Goal: Task Accomplishment & Management: Manage account settings

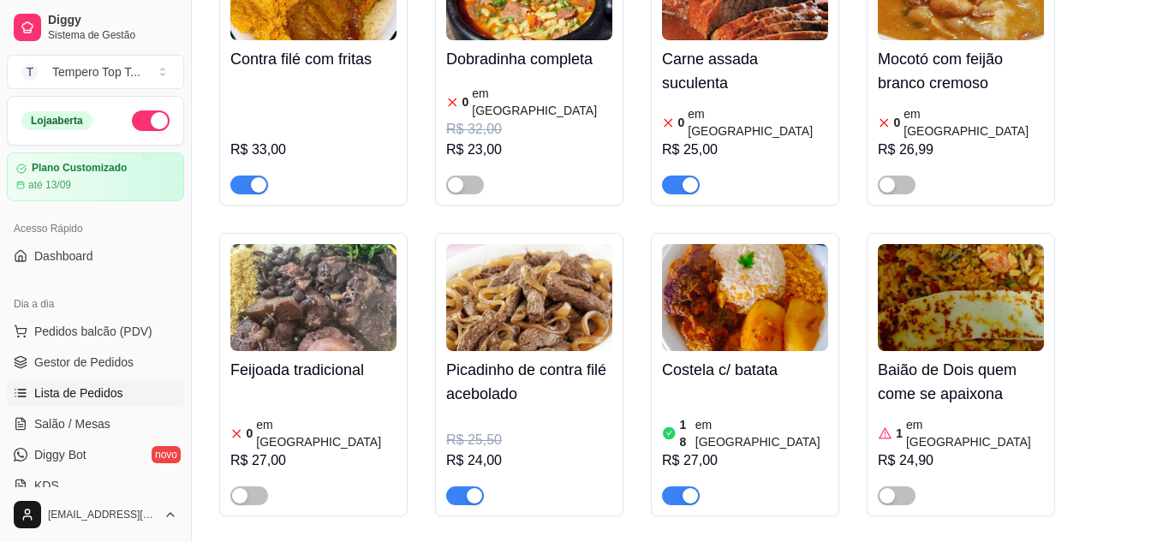
scroll to position [171, 0]
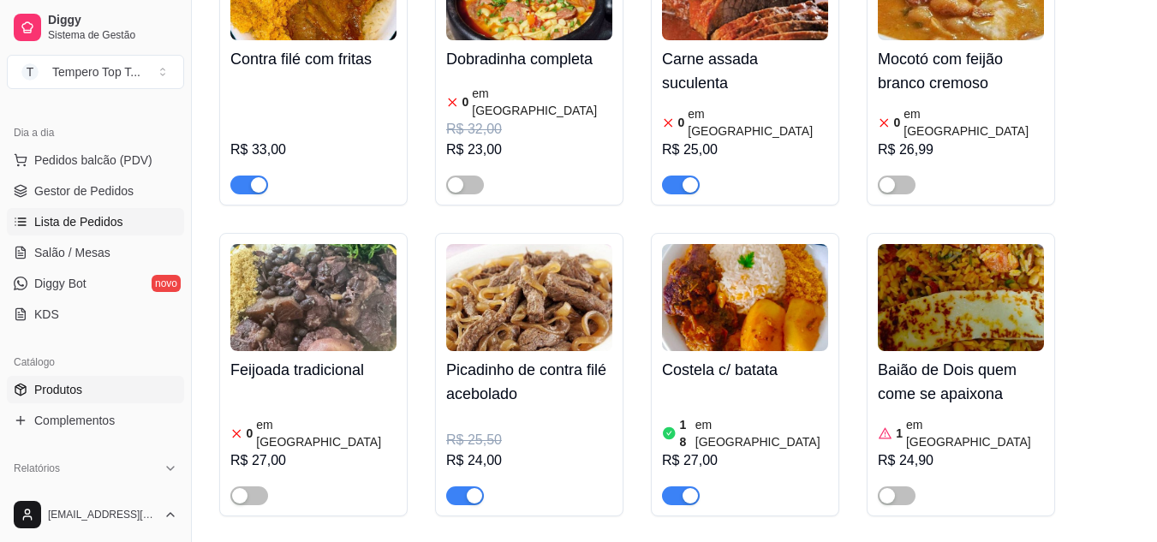
click at [125, 226] on link "Lista de Pedidos" at bounding box center [95, 221] width 177 height 27
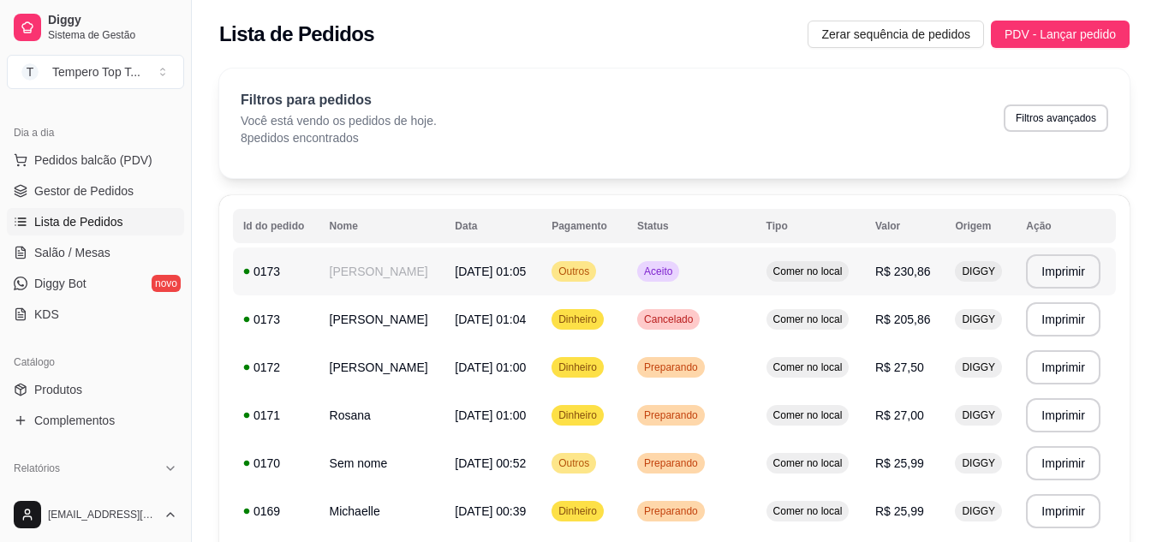
click at [672, 277] on td "Aceito" at bounding box center [691, 272] width 129 height 48
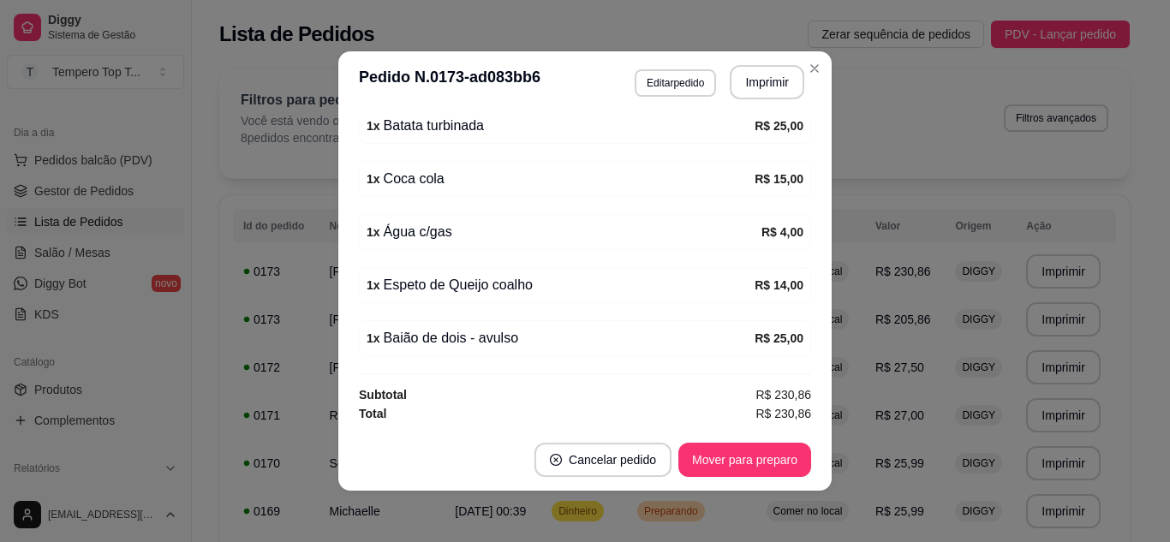
scroll to position [730, 0]
click at [692, 75] on button "Editar pedido" at bounding box center [675, 82] width 81 height 27
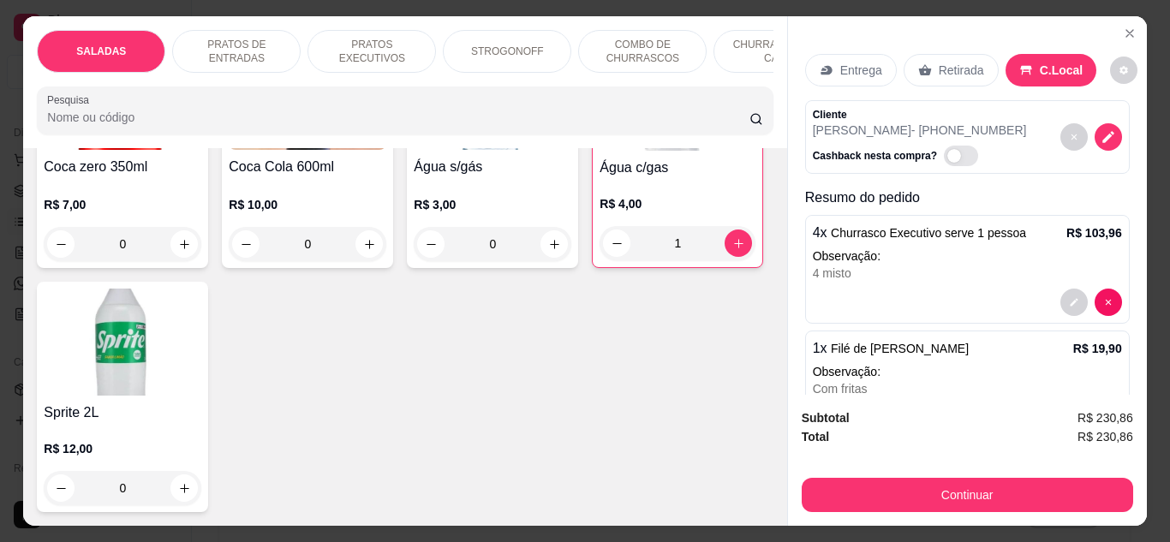
scroll to position [5945, 0]
click at [733, 237] on icon "increase-product-quantity" at bounding box center [739, 243] width 13 height 13
type input "2"
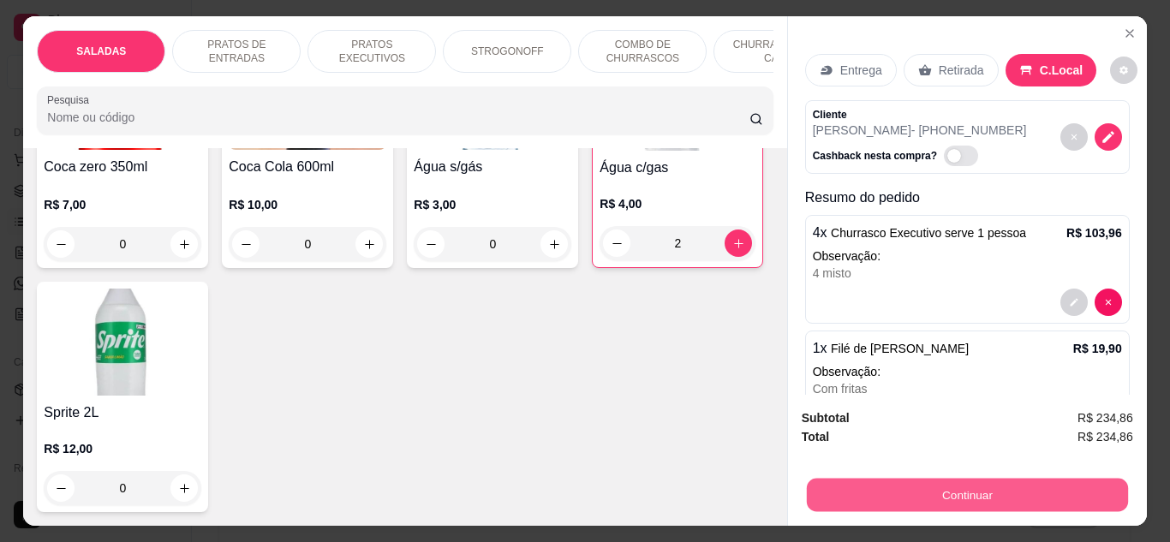
click at [911, 493] on button "Continuar" at bounding box center [966, 495] width 321 height 33
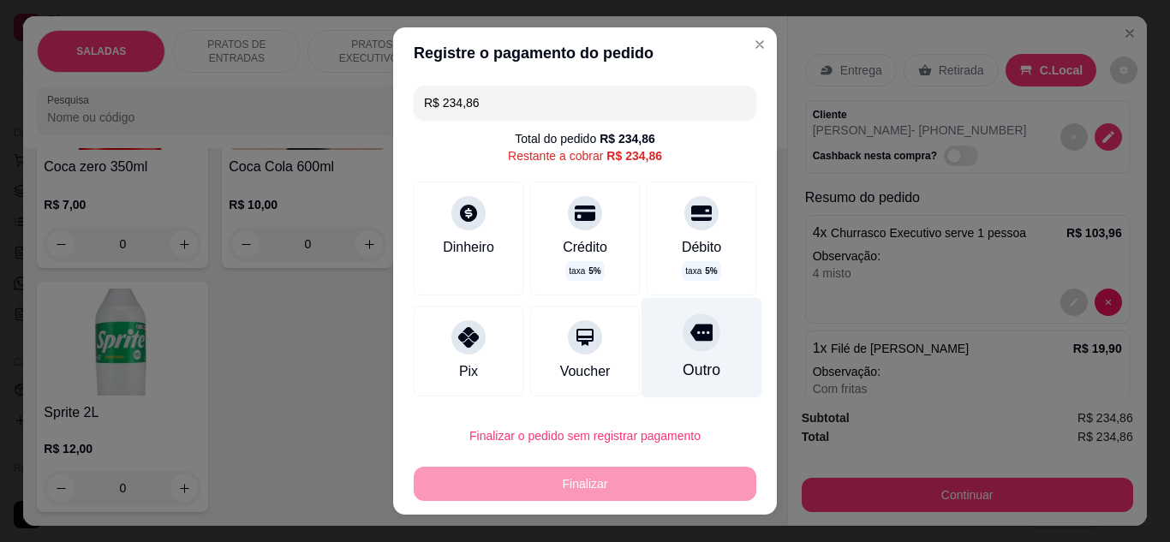
click at [691, 333] on icon at bounding box center [702, 332] width 22 height 17
type input "R$ 0,00"
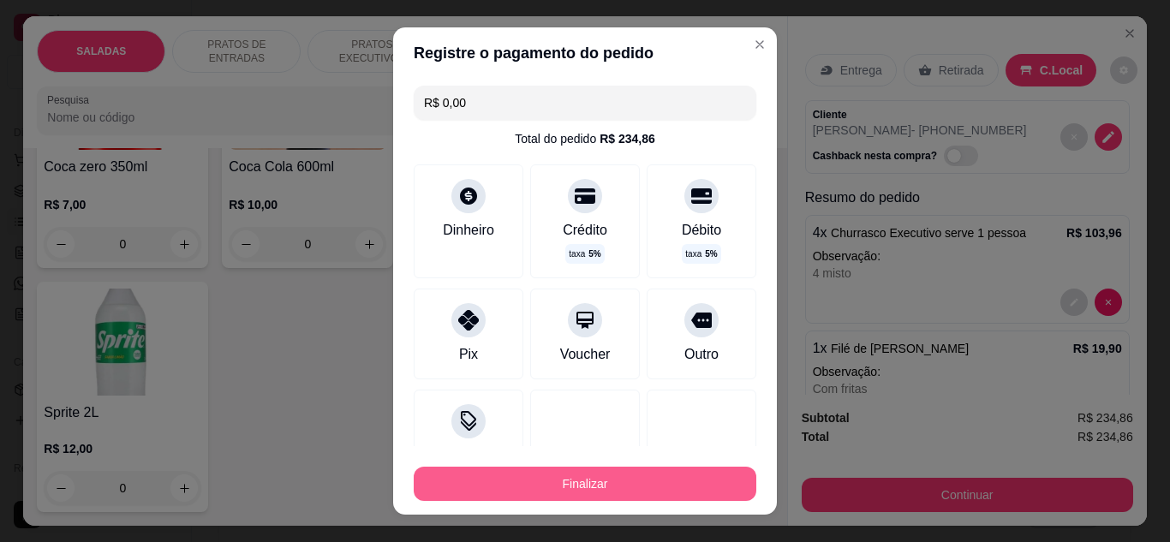
click at [681, 484] on button "Finalizar" at bounding box center [585, 484] width 343 height 34
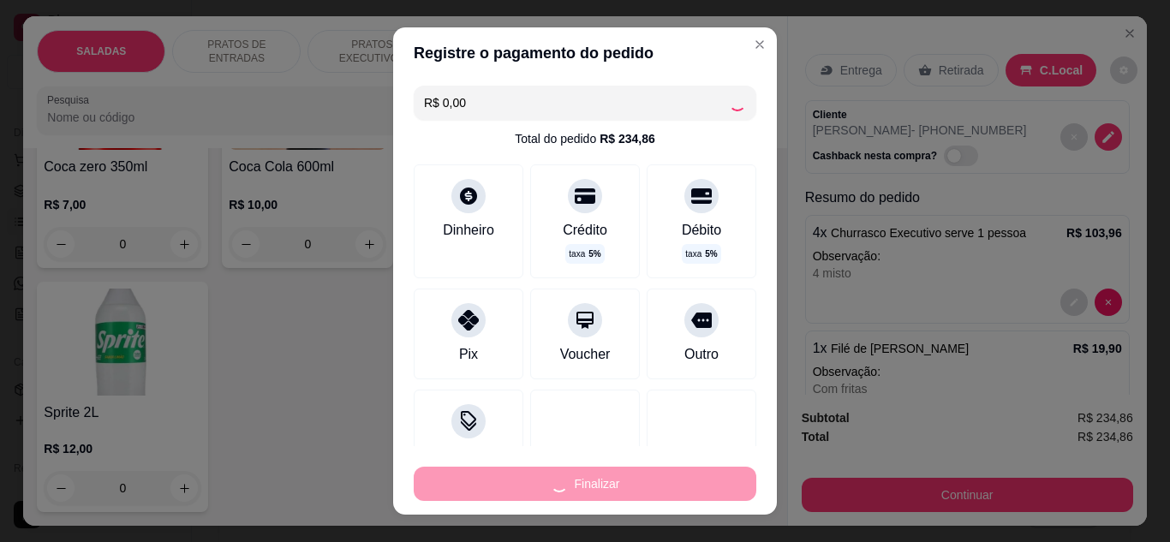
type input "0"
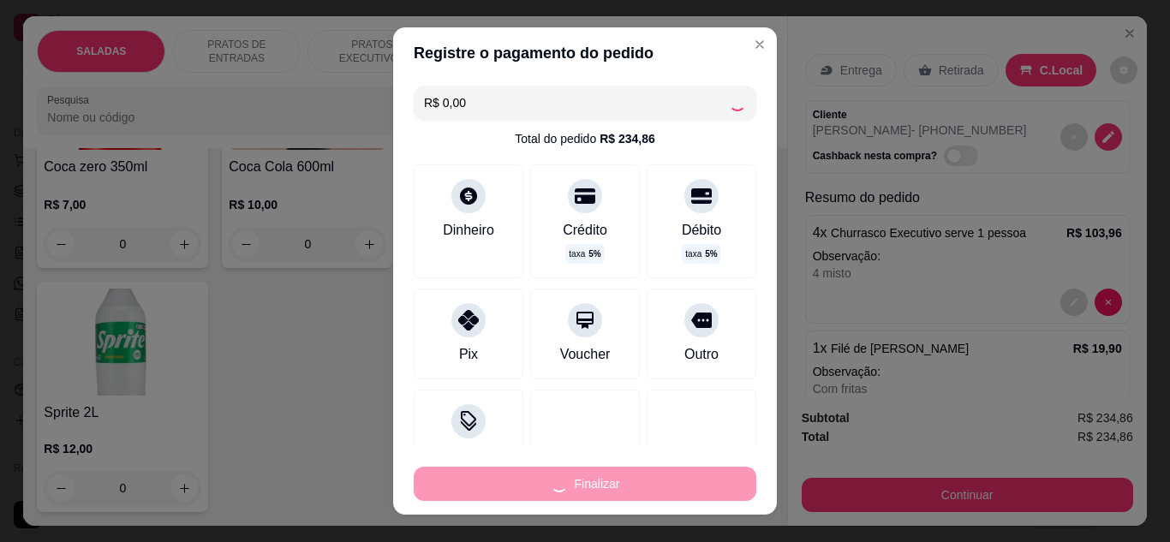
type input "0"
type input "-R$ 234,86"
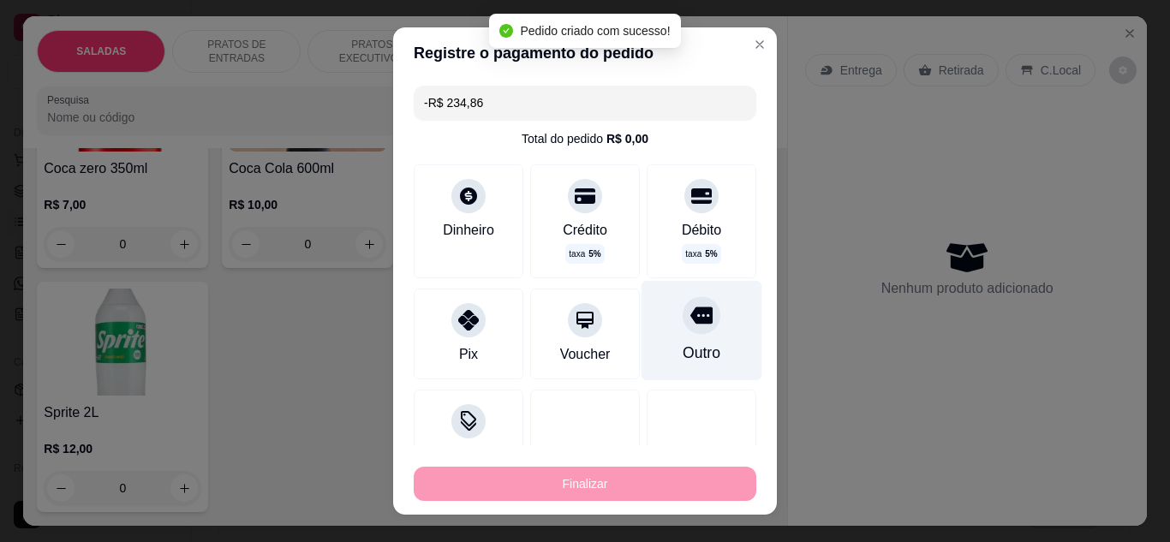
scroll to position [5938, 0]
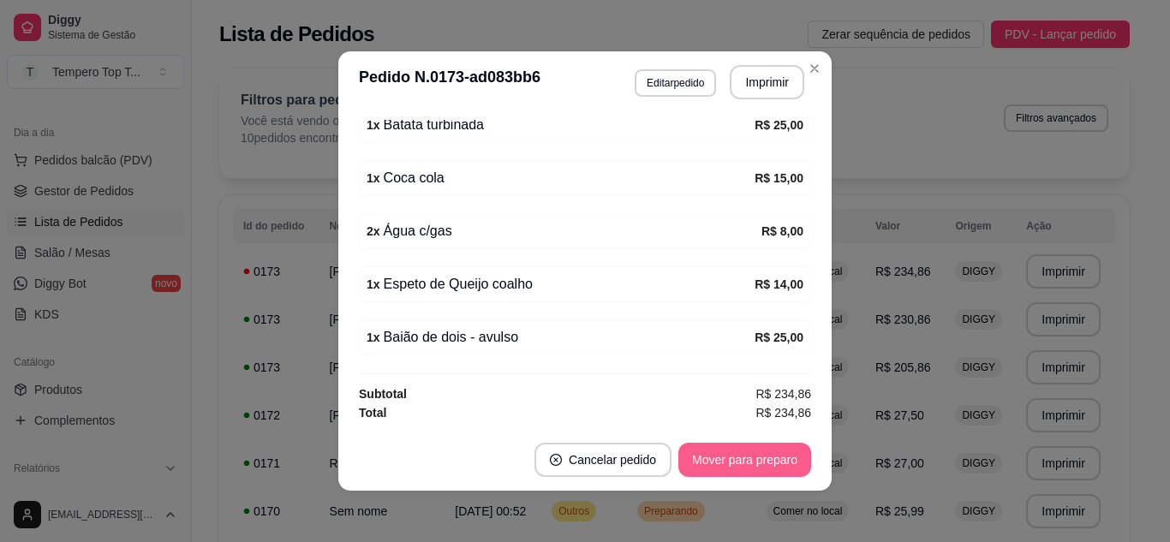
click at [775, 472] on button "Mover para preparo" at bounding box center [745, 460] width 133 height 34
click at [772, 458] on button "Mover para retirada disponível" at bounding box center [716, 460] width 189 height 34
click at [772, 462] on button "Mover para finalizado" at bounding box center [740, 460] width 142 height 34
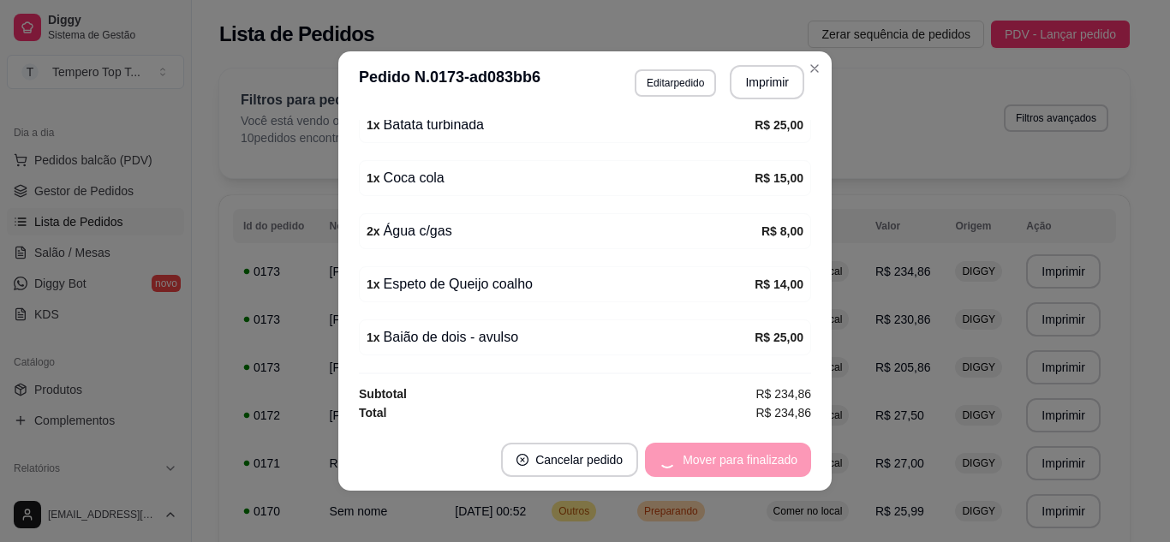
scroll to position [673, 0]
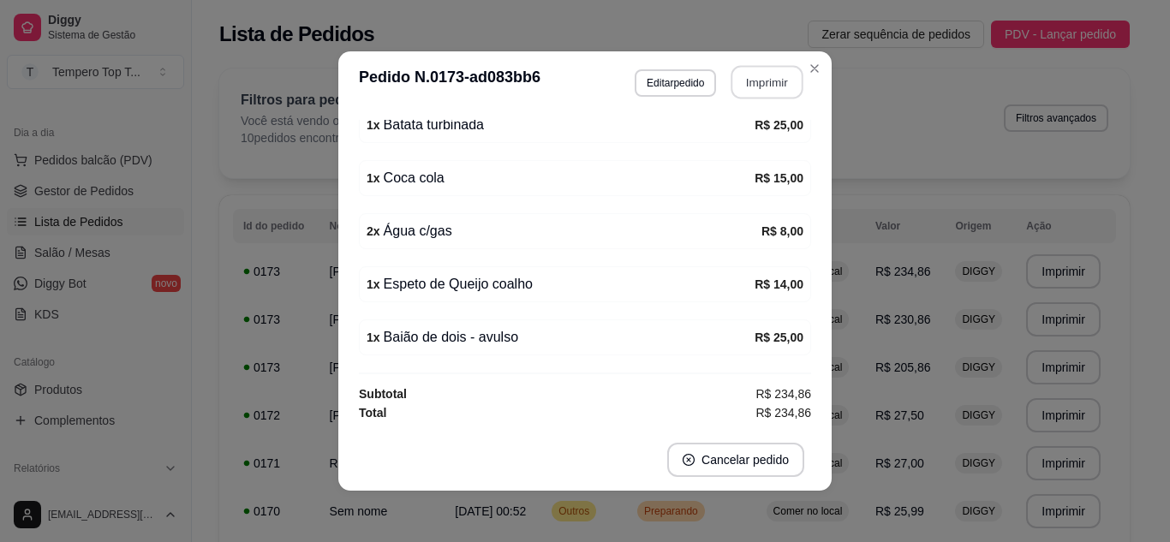
click at [766, 75] on button "Imprimir" at bounding box center [768, 82] width 72 height 33
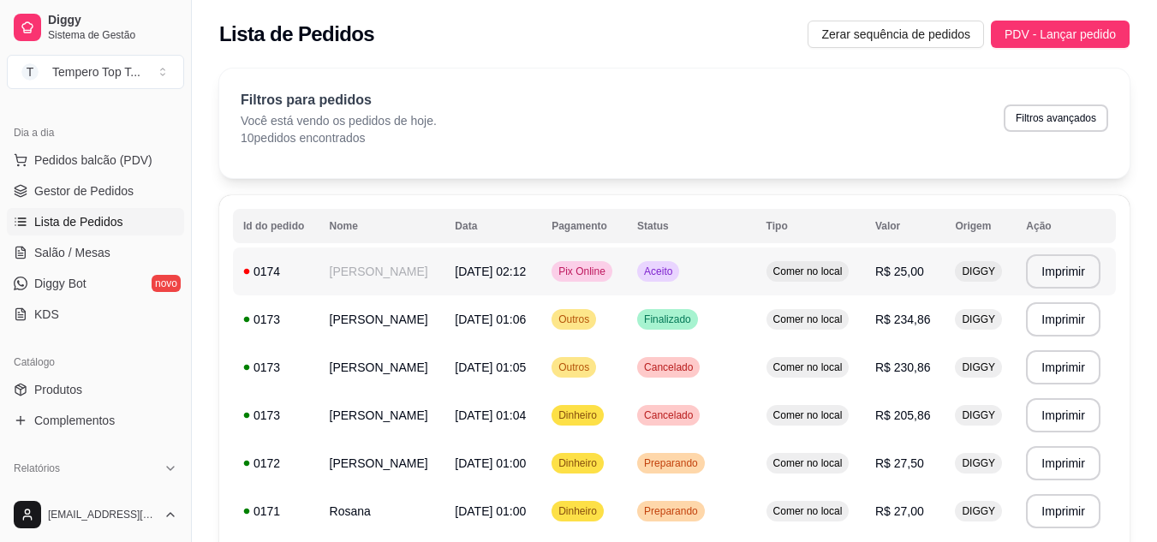
click at [739, 259] on td "Aceito" at bounding box center [691, 272] width 129 height 48
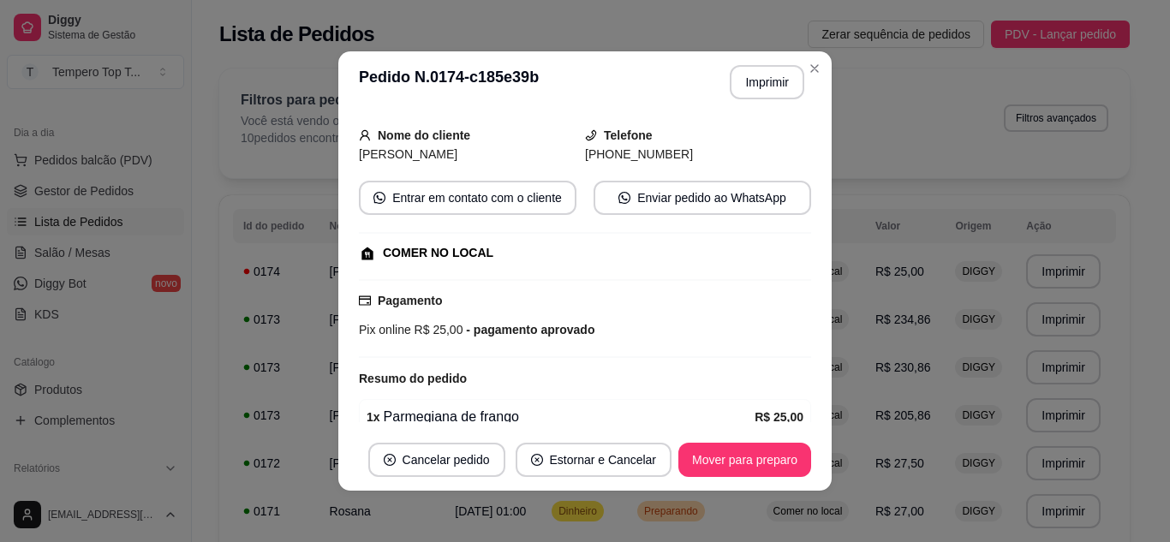
scroll to position [228, 0]
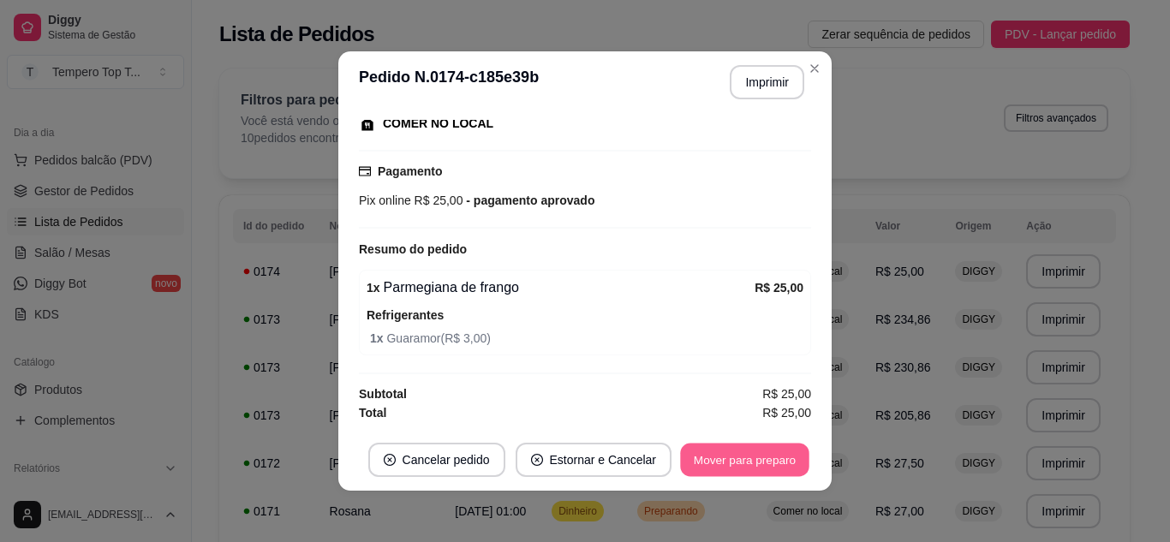
click at [755, 458] on button "Mover para preparo" at bounding box center [744, 460] width 129 height 33
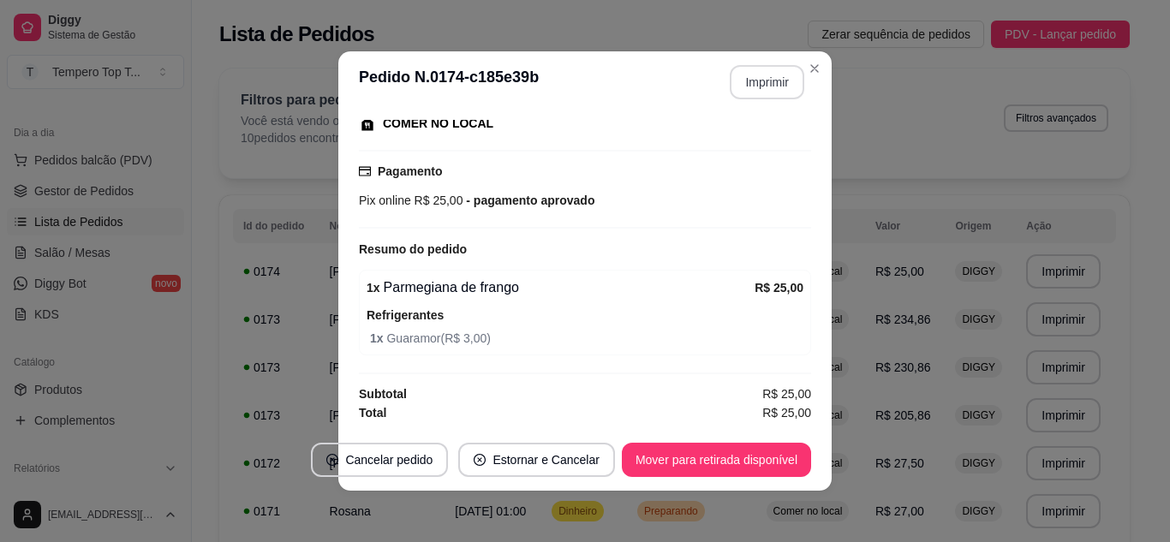
click at [771, 82] on button "Imprimir" at bounding box center [767, 82] width 75 height 34
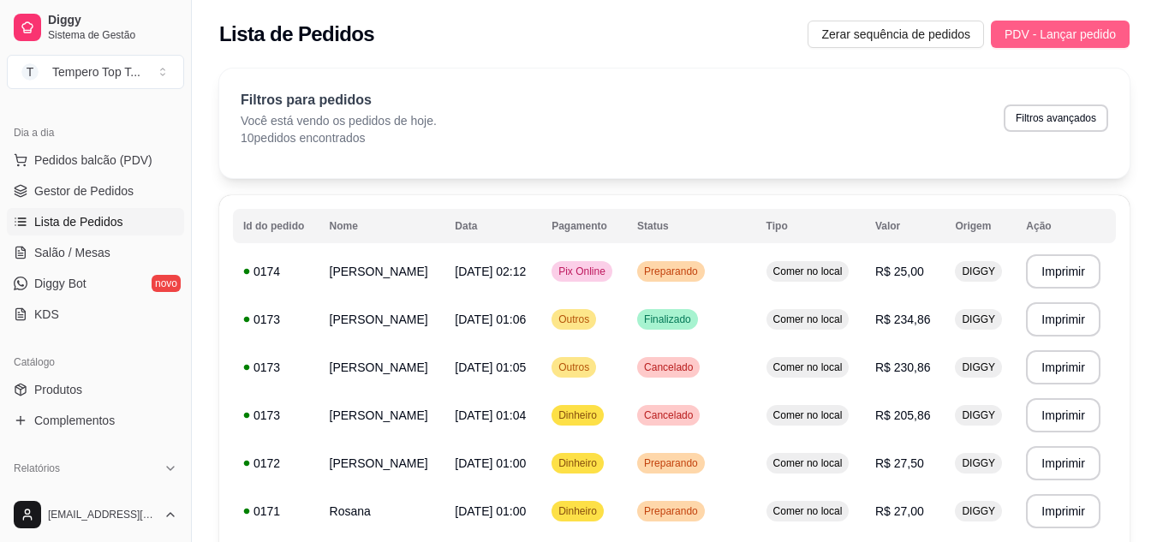
click at [1084, 28] on span "PDV - Lançar pedido" at bounding box center [1060, 34] width 111 height 19
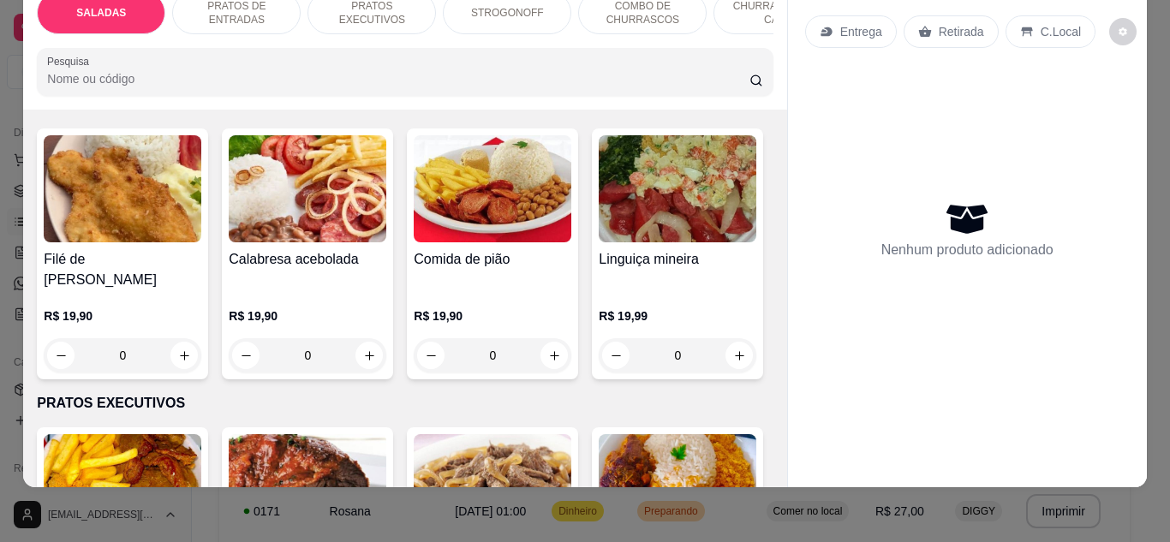
scroll to position [369, 0]
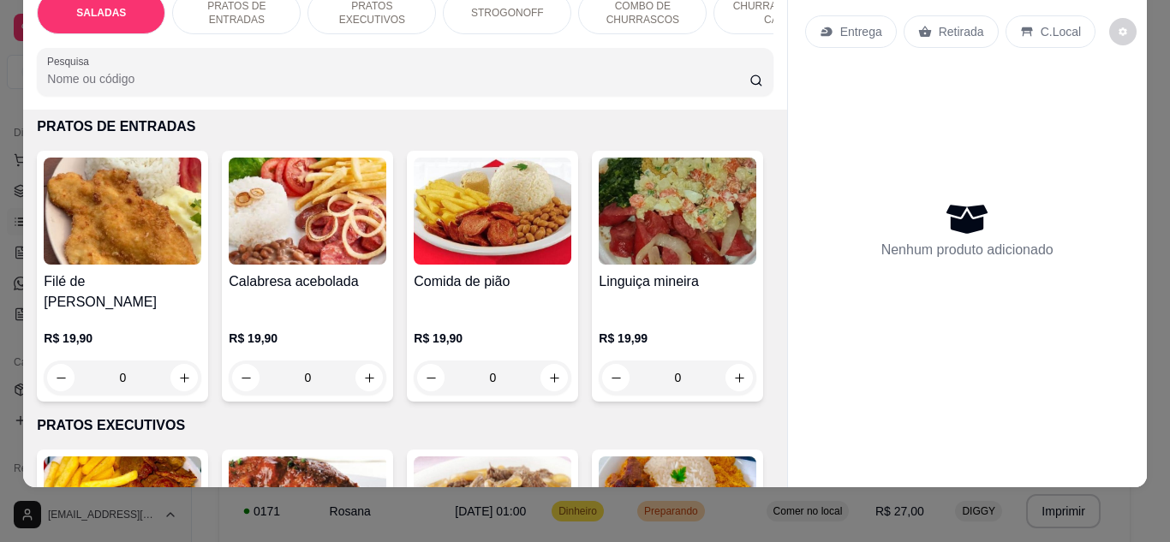
click at [186, 361] on div "0" at bounding box center [123, 378] width 158 height 34
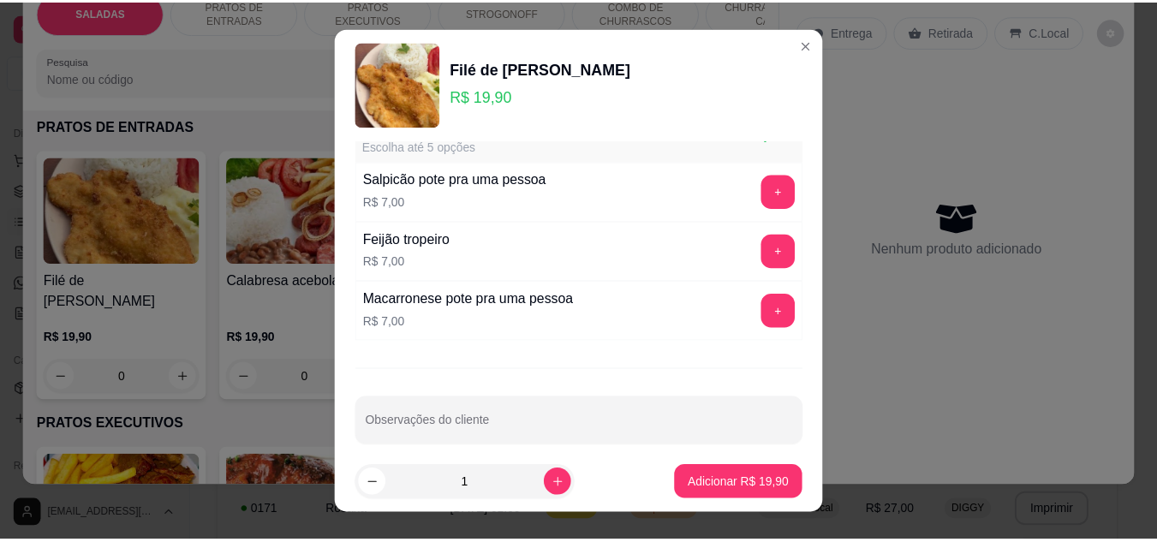
scroll to position [648, 0]
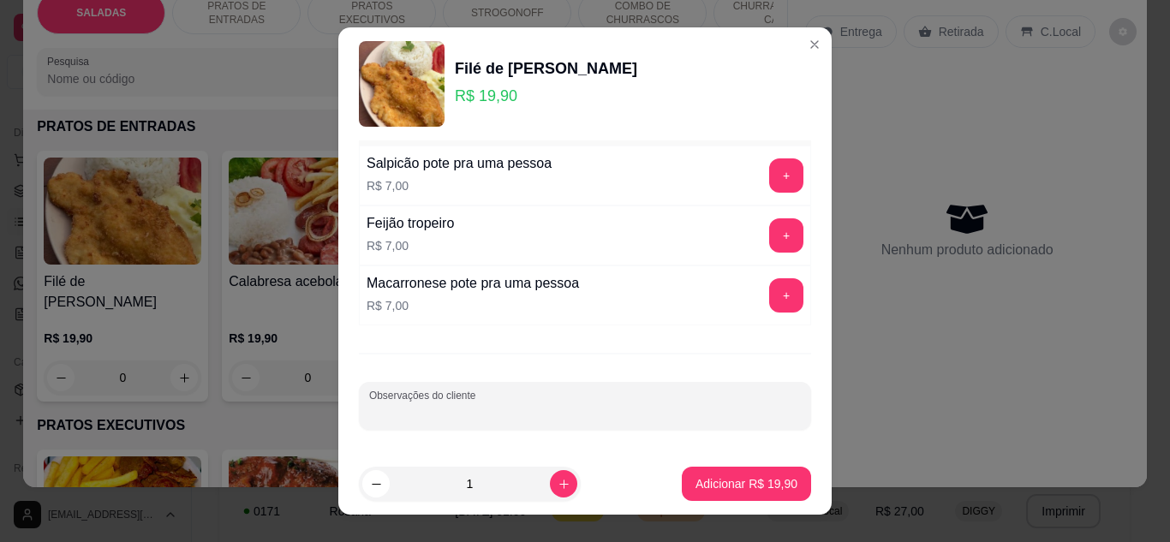
click at [440, 413] on input "Observações do cliente" at bounding box center [585, 412] width 432 height 17
type input "salpicao"
click at [703, 499] on button "Adicionar R$ 19,90" at bounding box center [746, 484] width 129 height 34
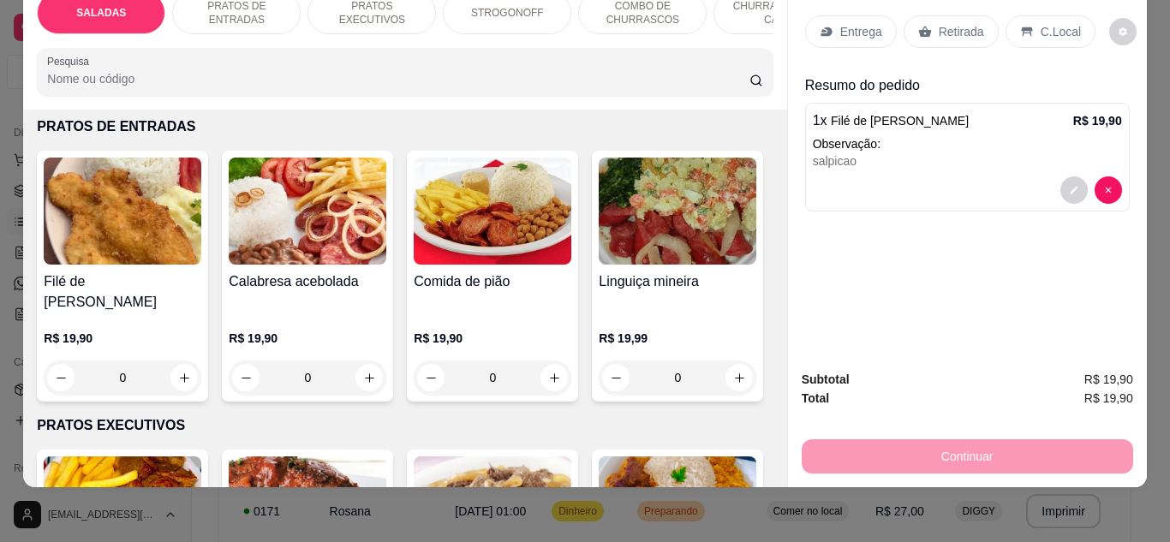
click at [954, 23] on p "Retirada" at bounding box center [961, 31] width 45 height 17
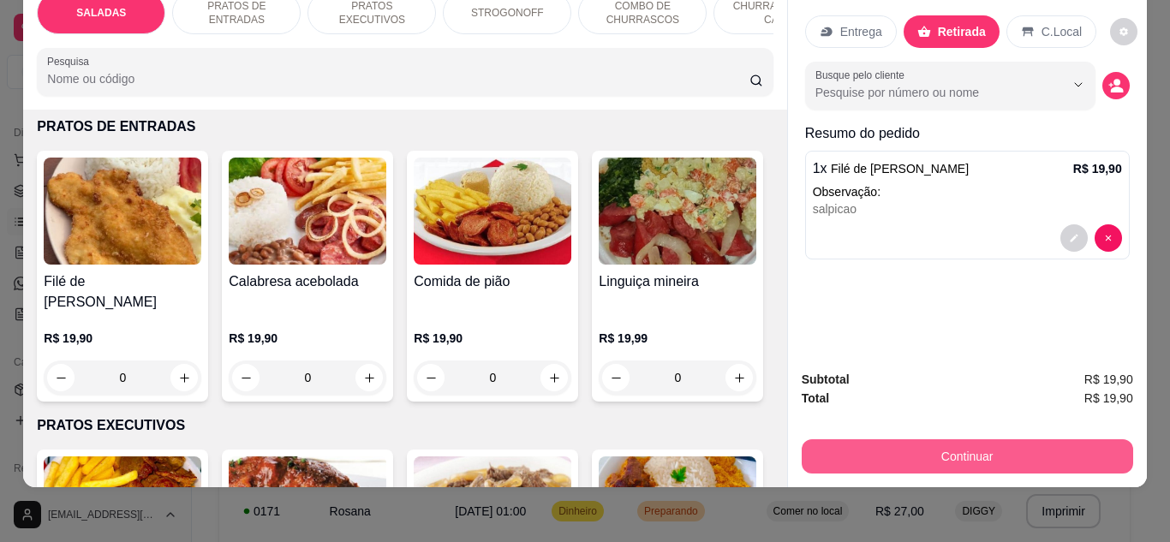
click at [991, 440] on button "Continuar" at bounding box center [968, 457] width 332 height 34
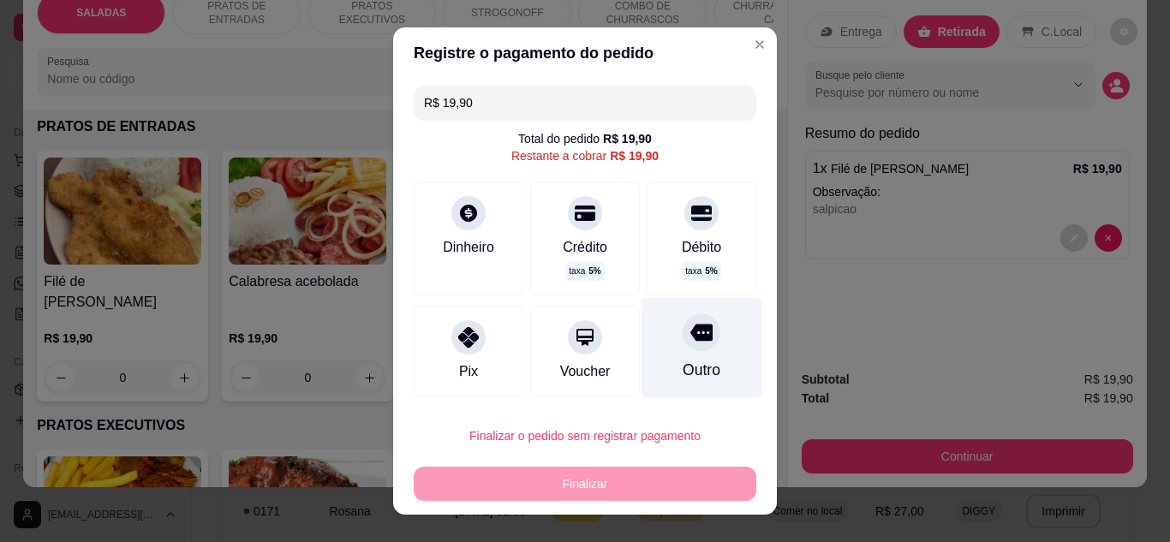
click at [686, 320] on div at bounding box center [702, 333] width 38 height 38
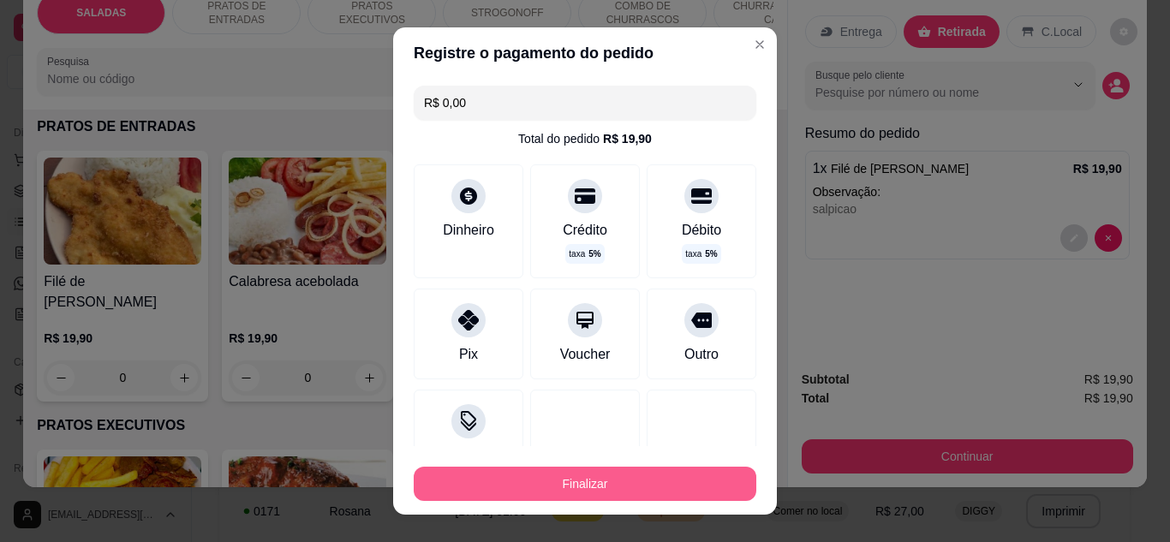
click at [612, 471] on button "Finalizar" at bounding box center [585, 484] width 343 height 34
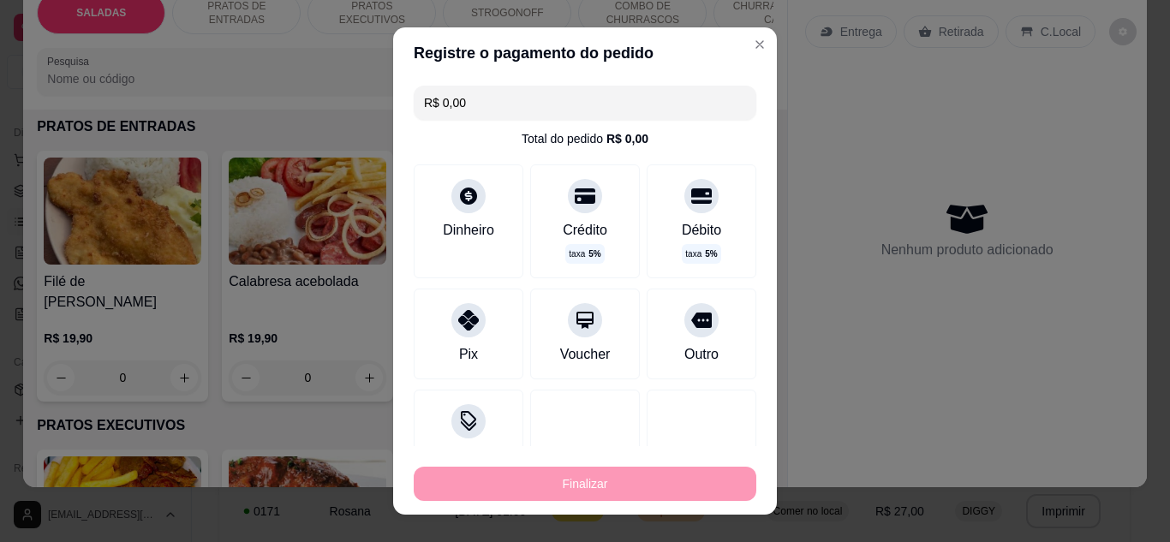
type input "-R$ 19,90"
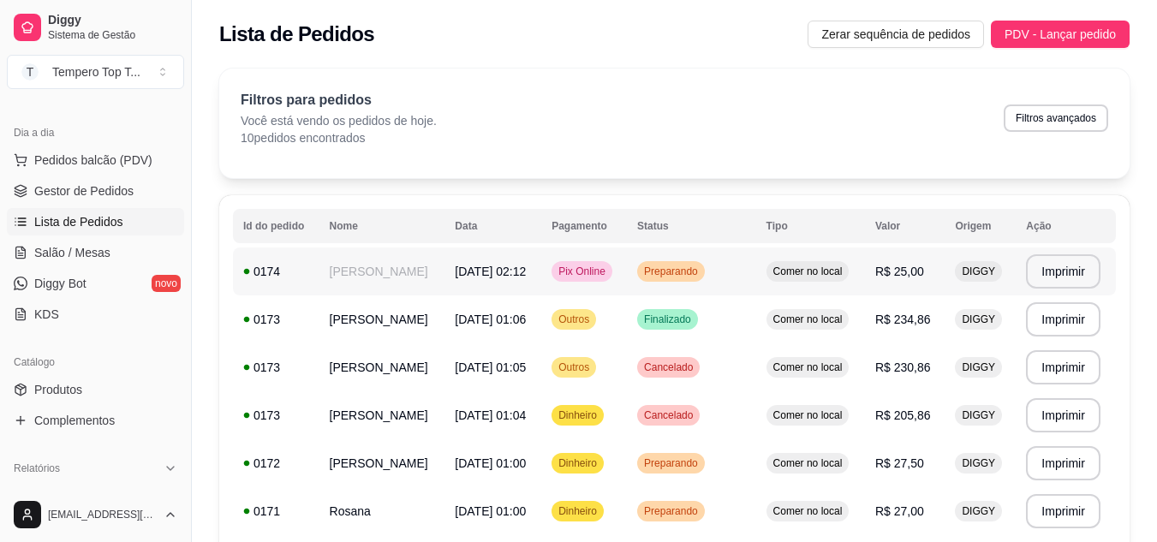
click at [712, 292] on td "Preparando" at bounding box center [691, 272] width 129 height 48
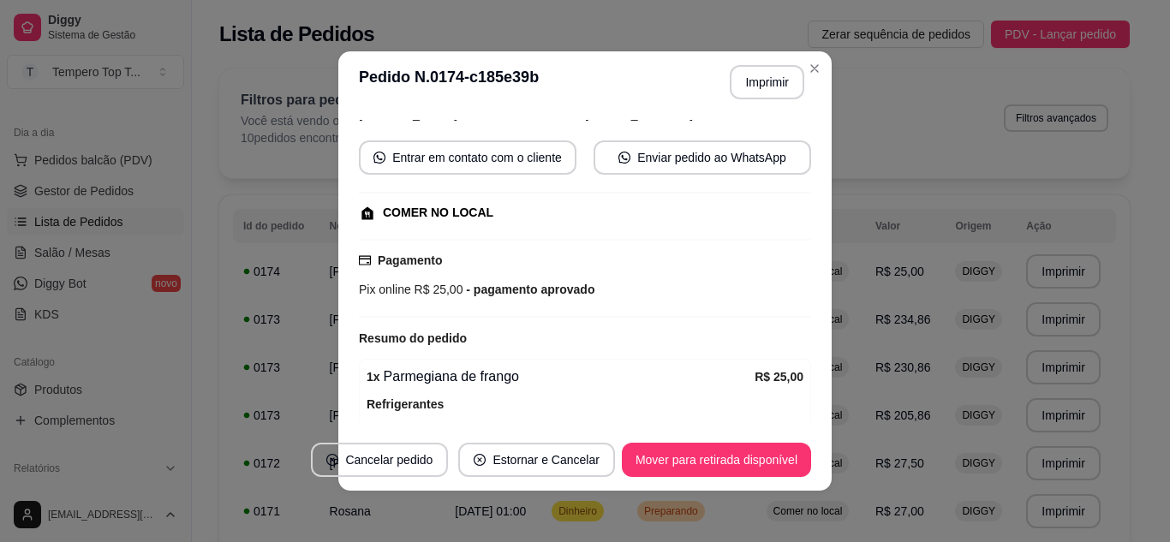
scroll to position [228, 0]
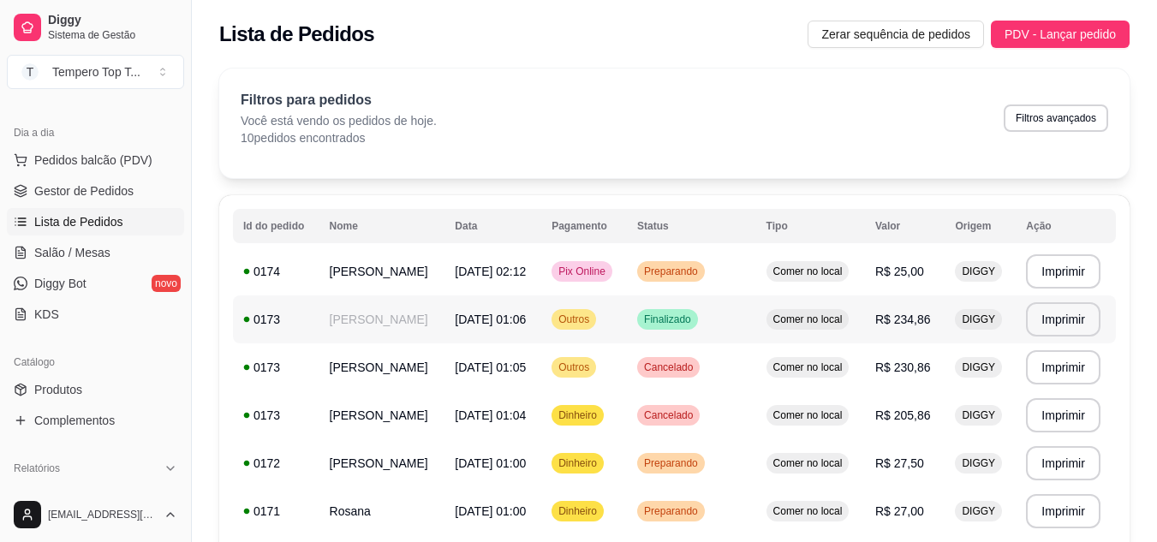
click at [816, 324] on span "Comer no local" at bounding box center [808, 320] width 76 height 14
click at [846, 268] on td "Comer no local" at bounding box center [811, 272] width 109 height 48
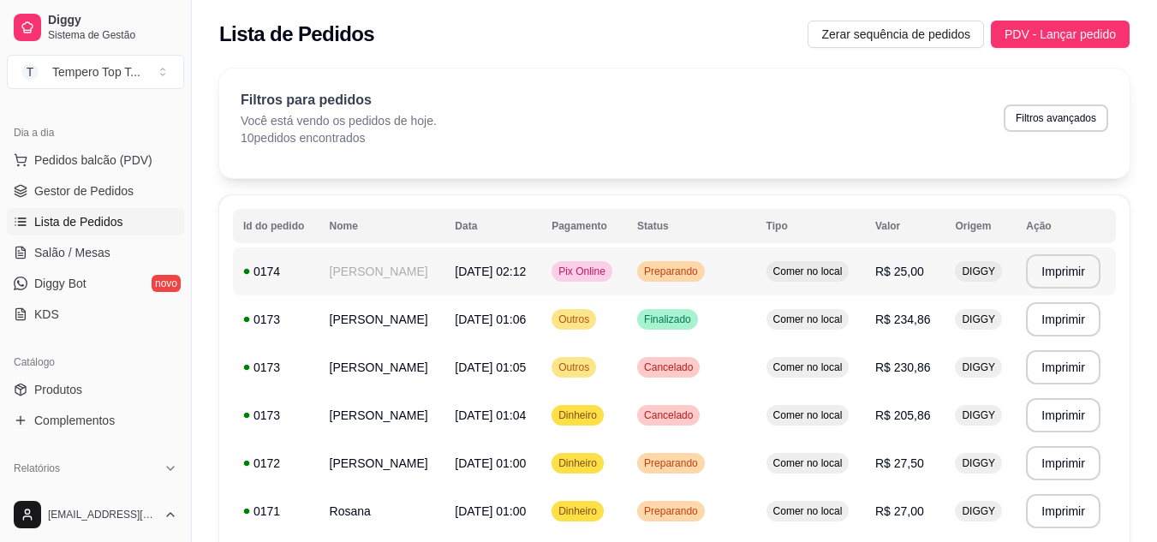
click at [846, 268] on td "Comer no local" at bounding box center [811, 272] width 109 height 48
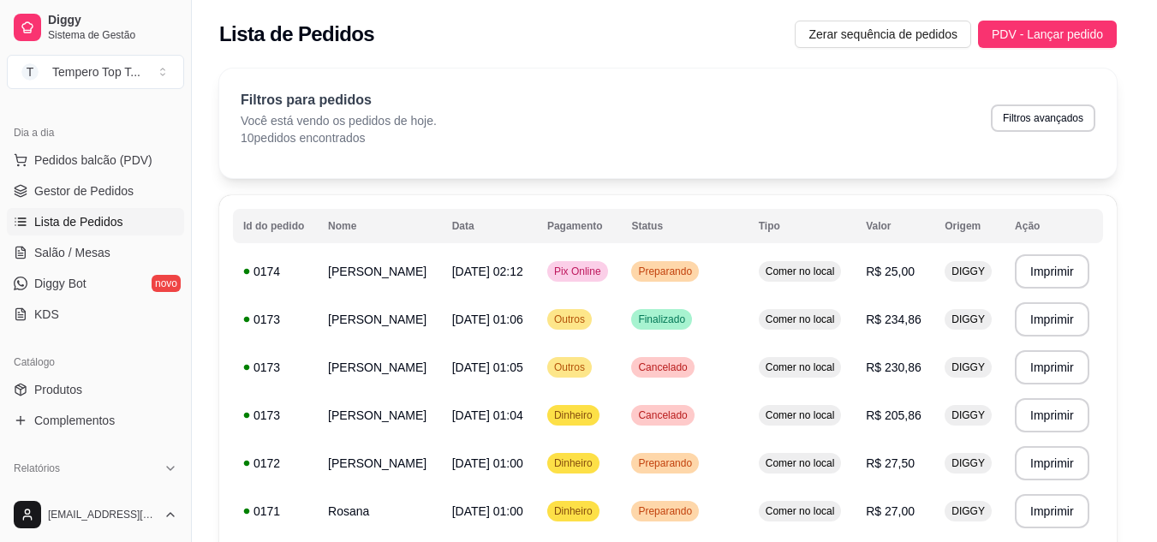
click at [846, 268] on td "Comer no local" at bounding box center [802, 272] width 107 height 48
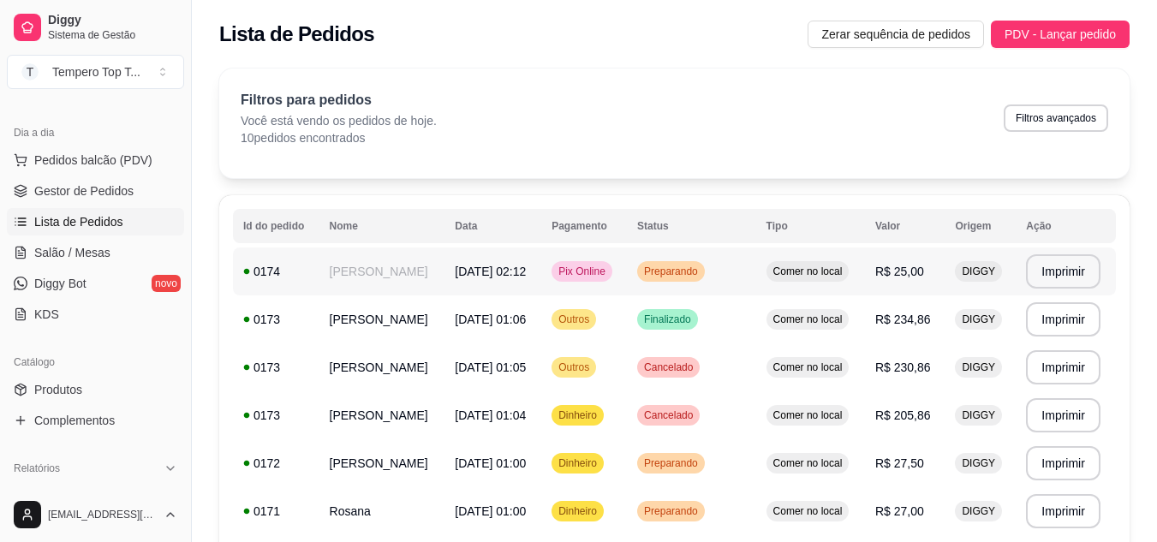
click at [846, 268] on td "Comer no local" at bounding box center [811, 272] width 109 height 48
click at [77, 271] on link "Diggy Bot novo" at bounding box center [95, 283] width 177 height 27
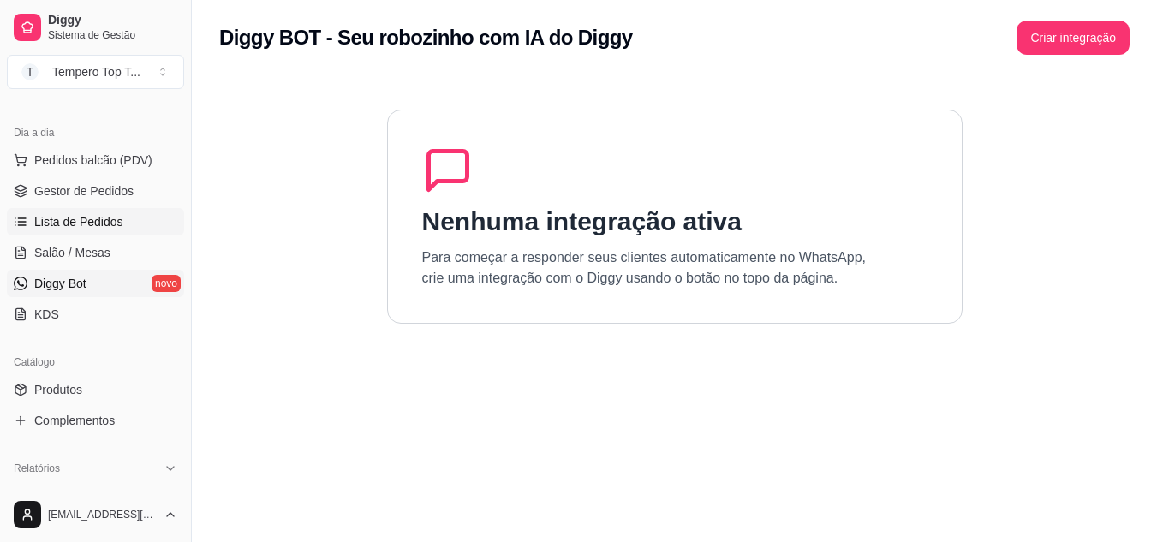
click at [82, 226] on span "Lista de Pedidos" at bounding box center [78, 221] width 89 height 17
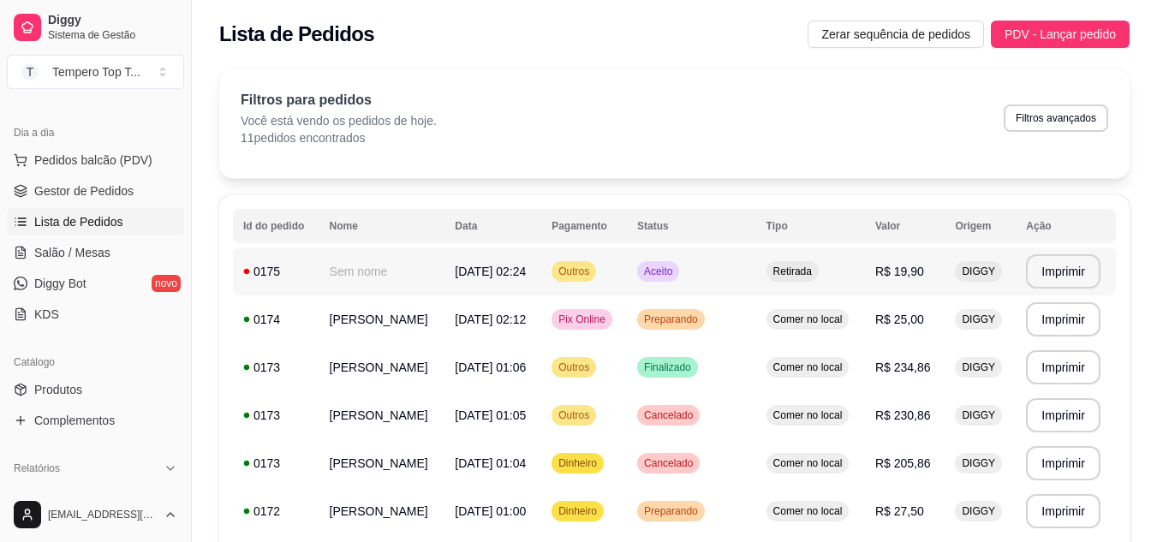
click at [709, 275] on td "Aceito" at bounding box center [691, 272] width 129 height 48
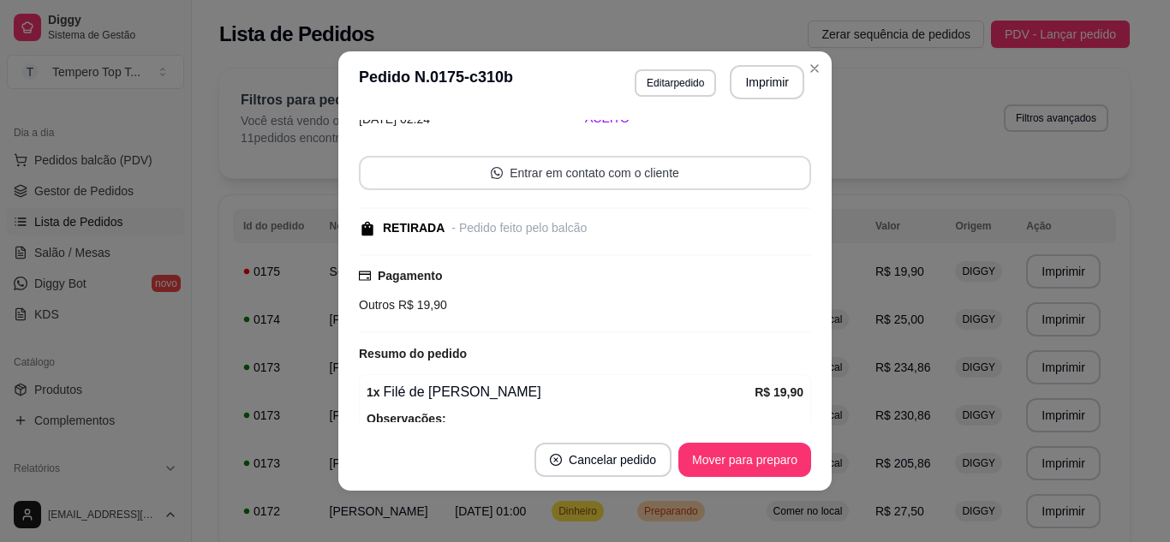
scroll to position [185, 0]
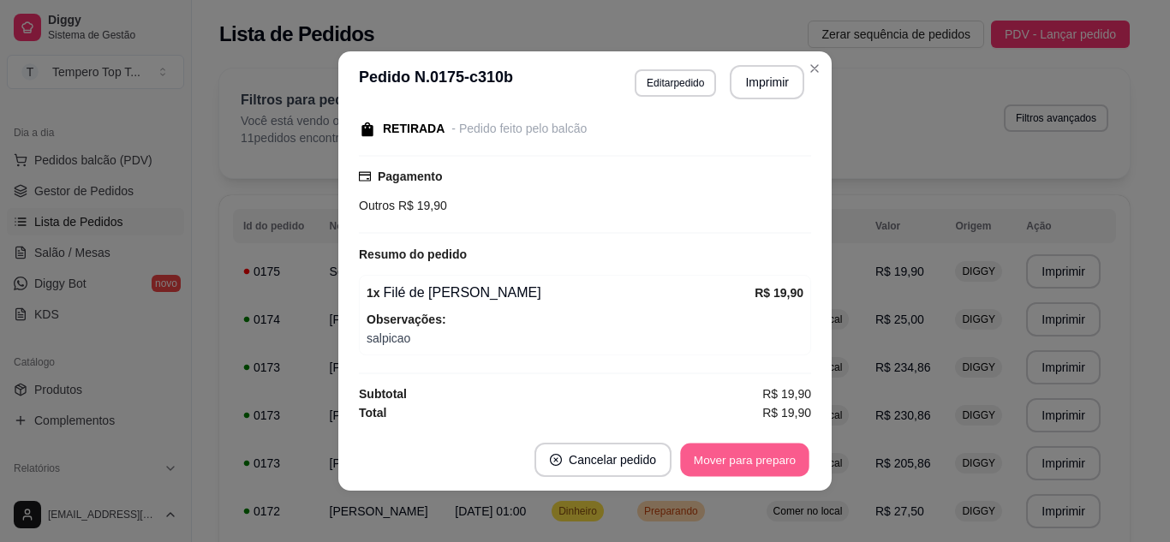
click at [727, 469] on button "Mover para preparo" at bounding box center [744, 460] width 129 height 33
click at [727, 469] on button "Mover para retirada disponível" at bounding box center [716, 460] width 189 height 34
click at [720, 476] on button "Mover para finalizado" at bounding box center [741, 460] width 138 height 33
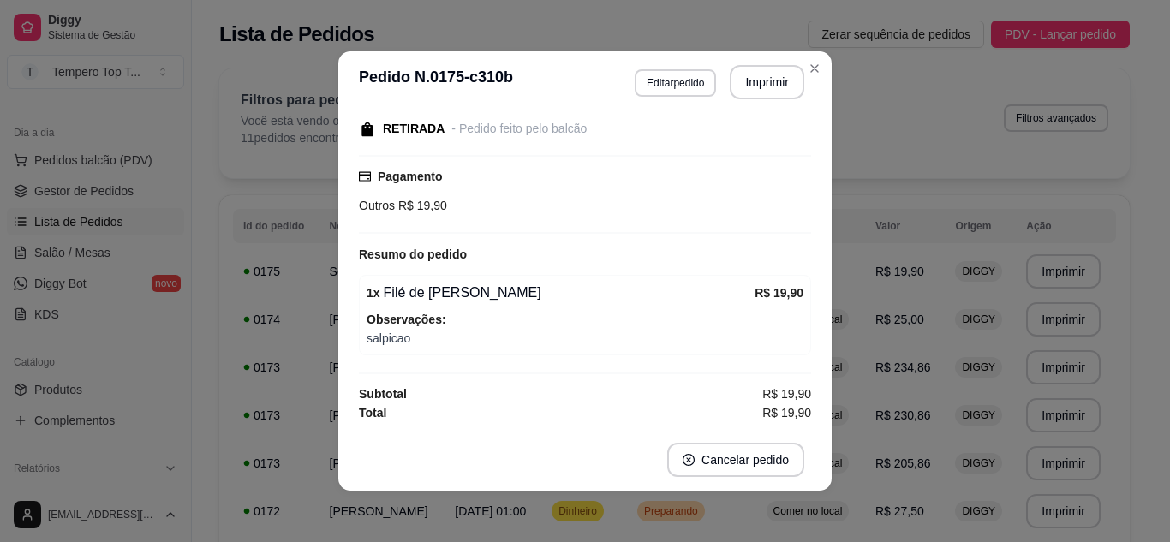
scroll to position [111, 0]
click at [754, 71] on button "Imprimir" at bounding box center [767, 82] width 75 height 34
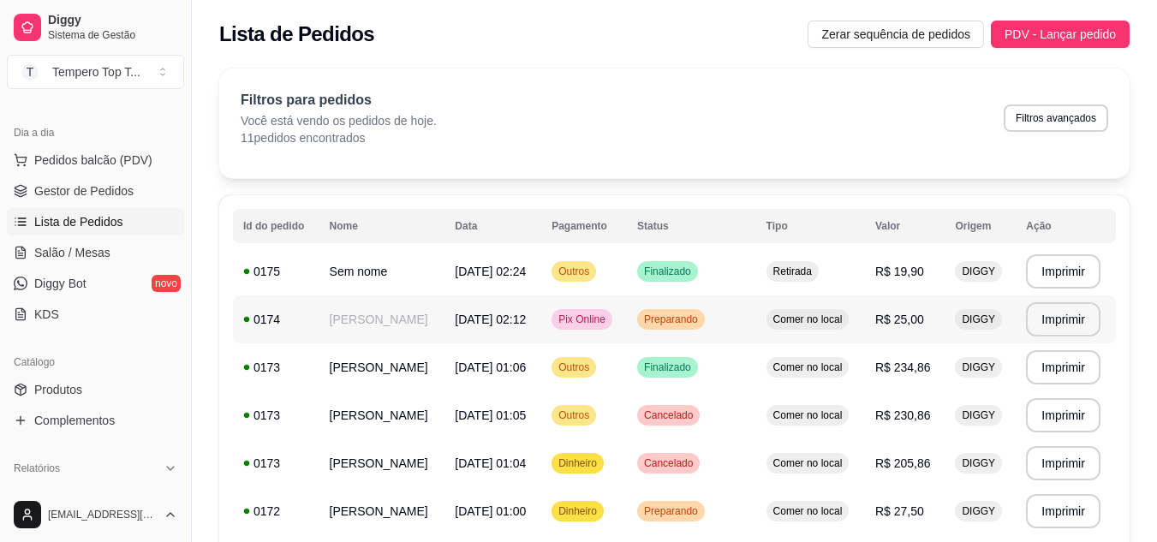
click at [747, 304] on td "Preparando" at bounding box center [691, 320] width 129 height 48
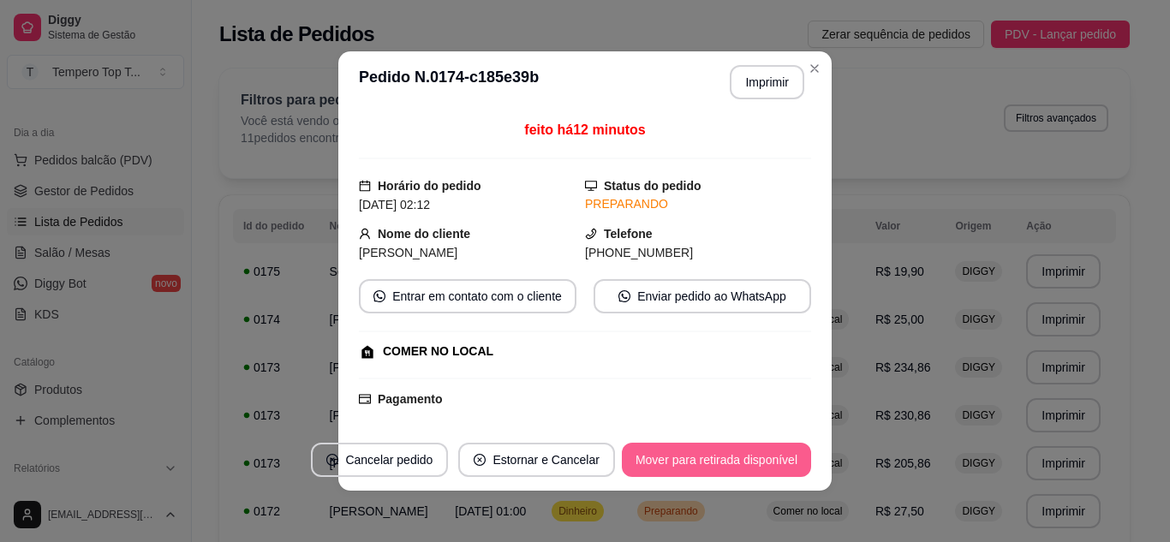
click at [737, 474] on button "Mover para retirada disponível" at bounding box center [716, 460] width 189 height 34
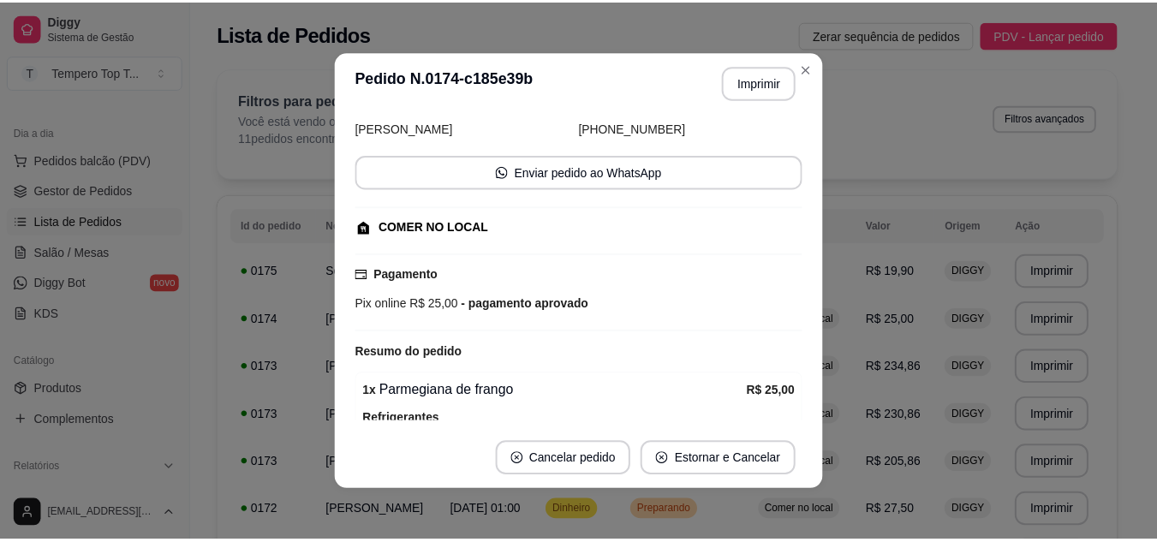
scroll to position [188, 0]
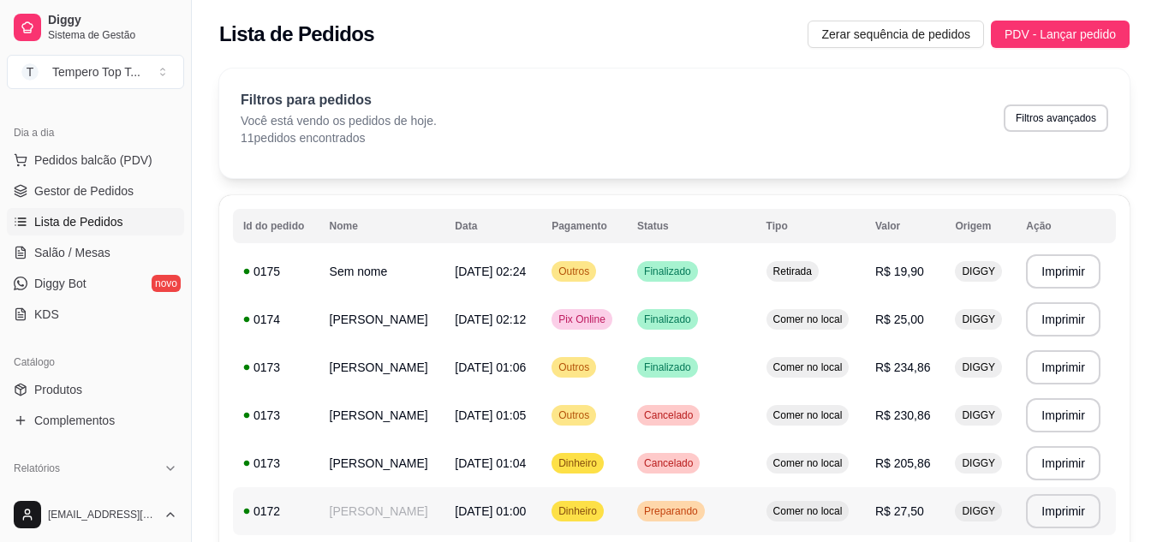
click at [705, 506] on td "Preparando" at bounding box center [691, 511] width 129 height 48
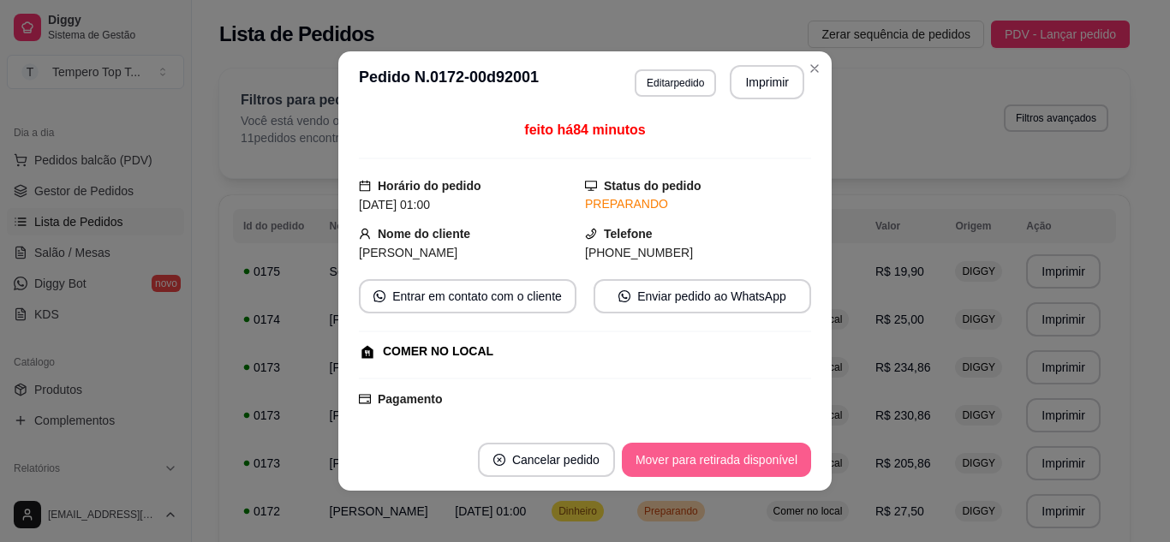
click at [688, 455] on button "Mover para retirada disponível" at bounding box center [716, 460] width 189 height 34
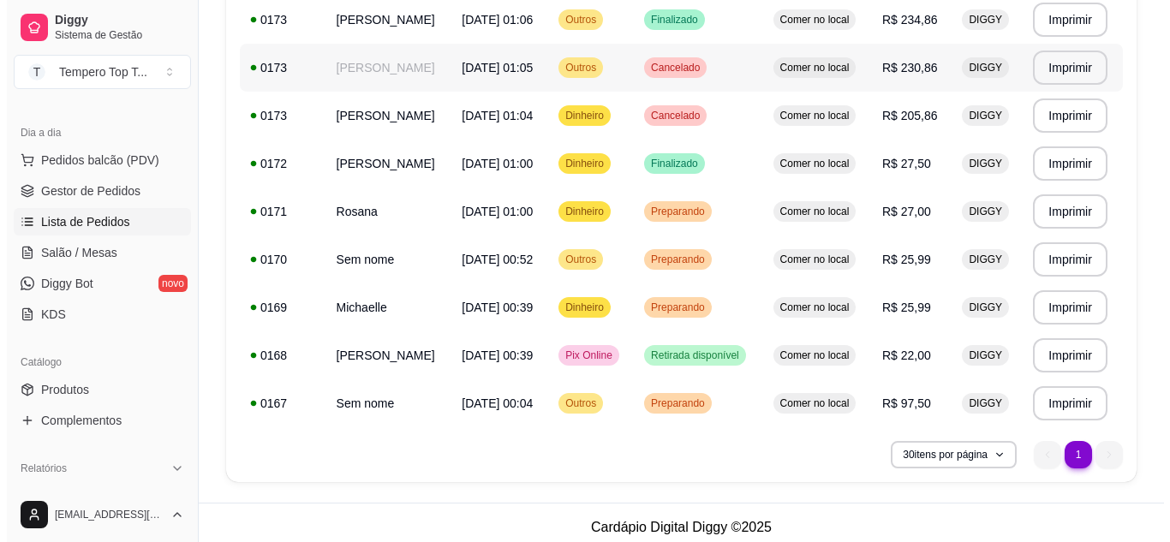
scroll to position [357, 0]
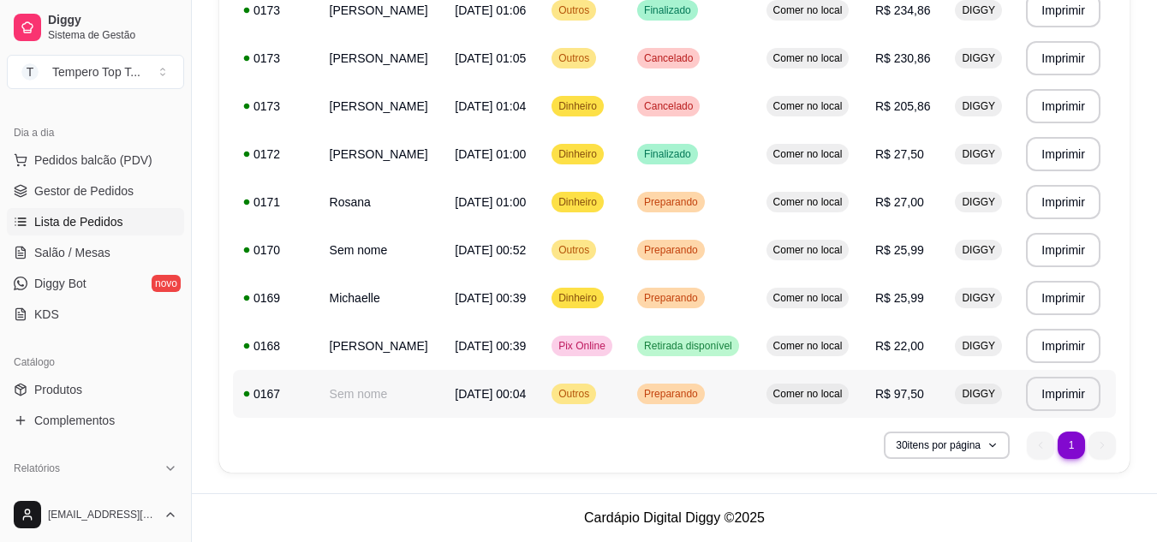
click at [631, 384] on td "Preparando" at bounding box center [691, 394] width 129 height 48
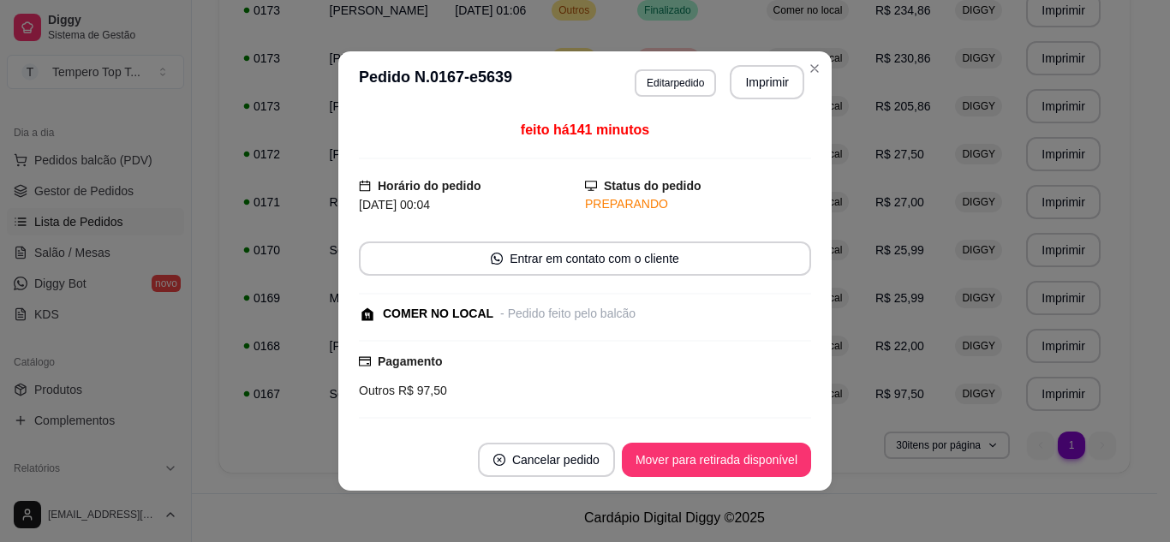
click at [700, 440] on footer "Cancelar pedido Mover para retirada disponível" at bounding box center [584, 460] width 493 height 62
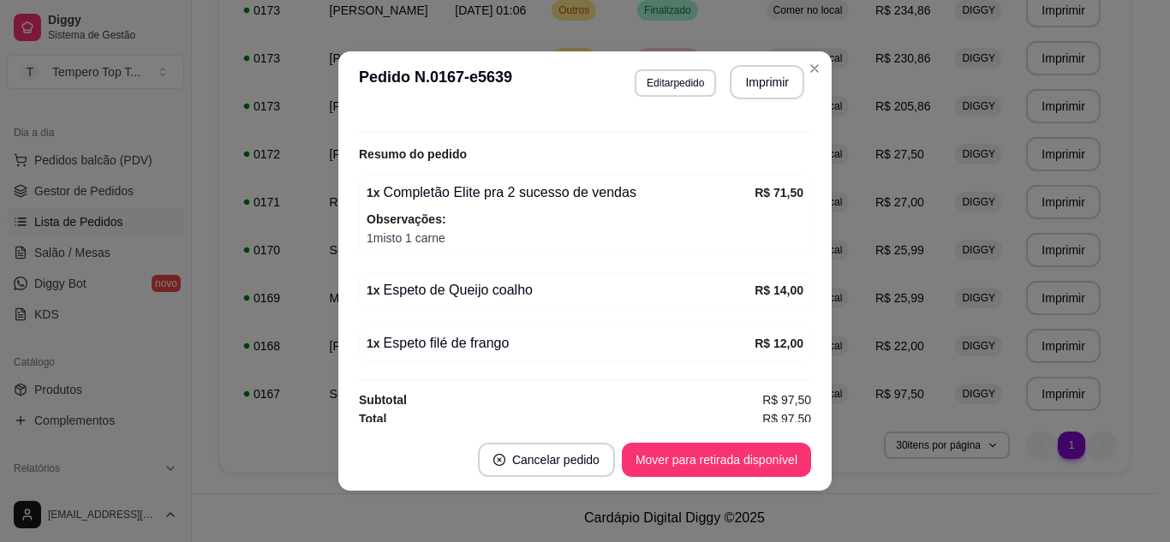
scroll to position [291, 0]
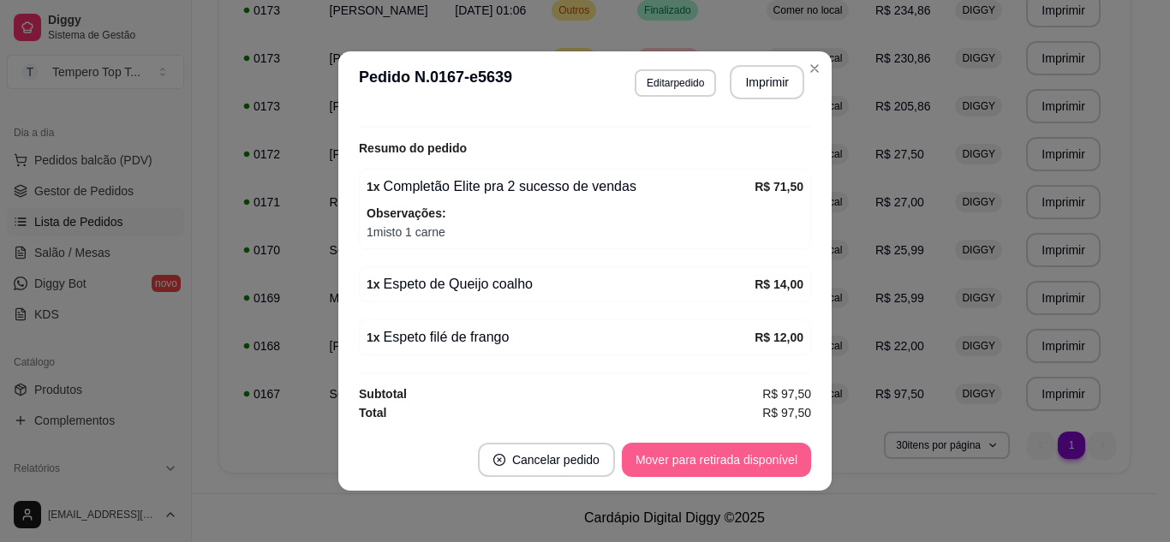
click at [687, 457] on button "Mover para retirada disponível" at bounding box center [716, 460] width 189 height 34
click at [687, 457] on button "Mover para finalizado" at bounding box center [741, 460] width 138 height 33
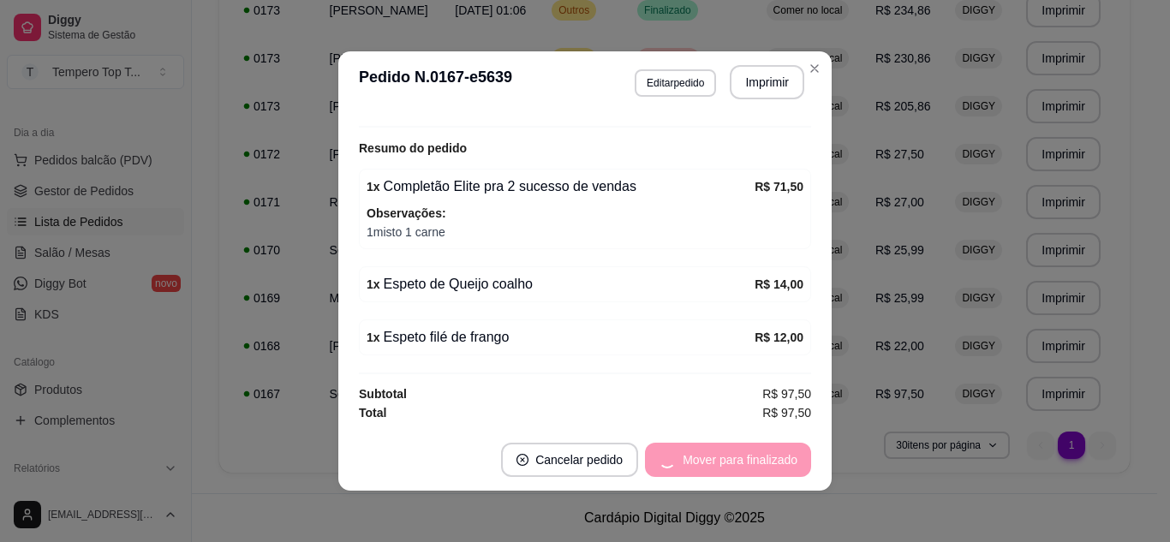
scroll to position [218, 0]
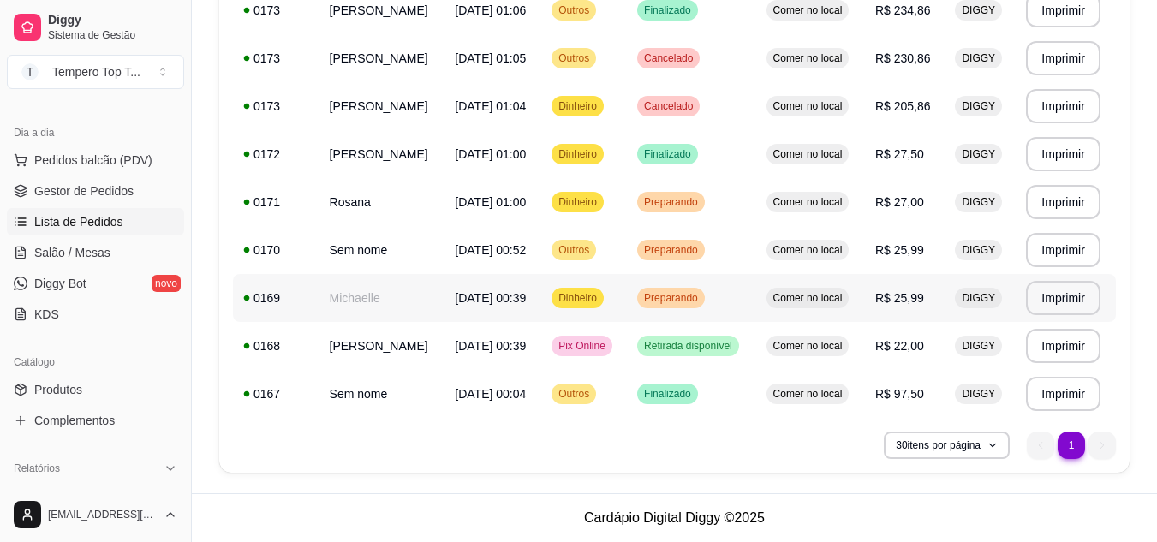
click at [776, 280] on td "Comer no local" at bounding box center [811, 298] width 109 height 48
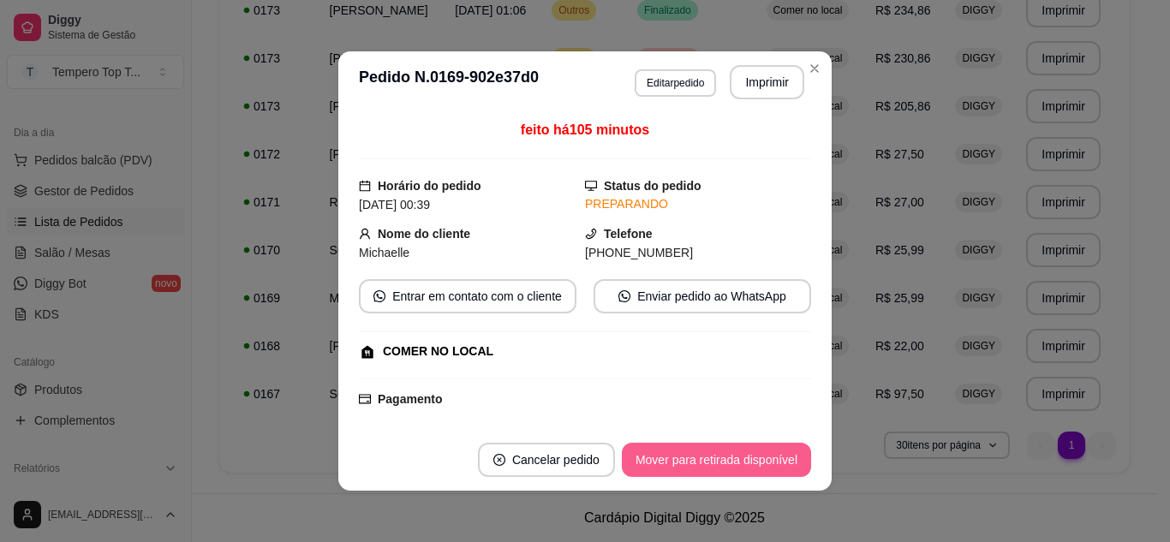
click at [780, 467] on button "Mover para retirada disponível" at bounding box center [716, 460] width 189 height 34
click at [780, 468] on button "Mover para finalizado" at bounding box center [741, 460] width 138 height 33
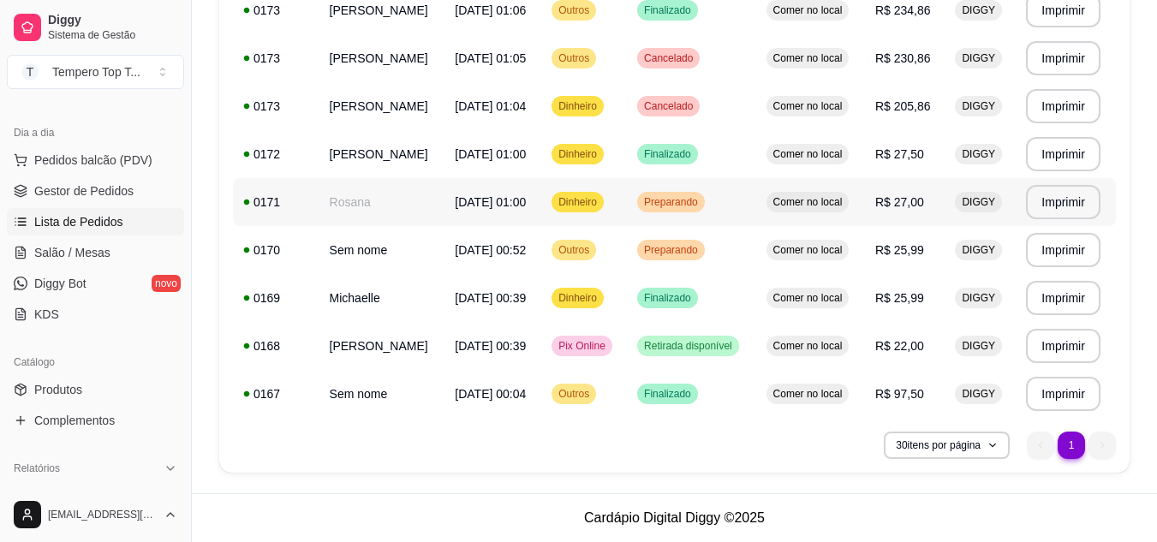
click at [767, 223] on td "Comer no local" at bounding box center [811, 202] width 109 height 48
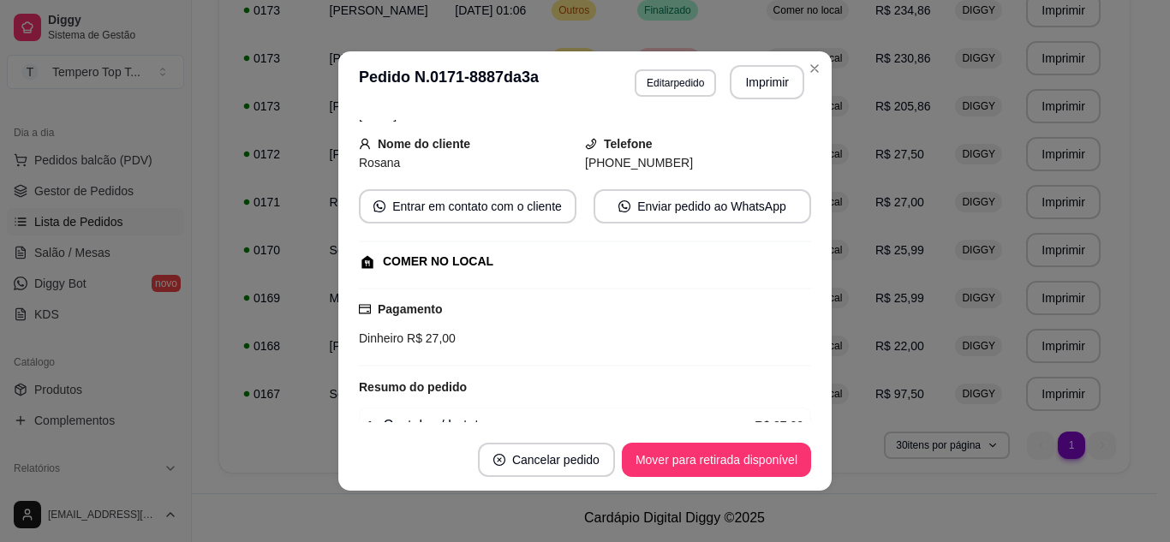
scroll to position [178, 0]
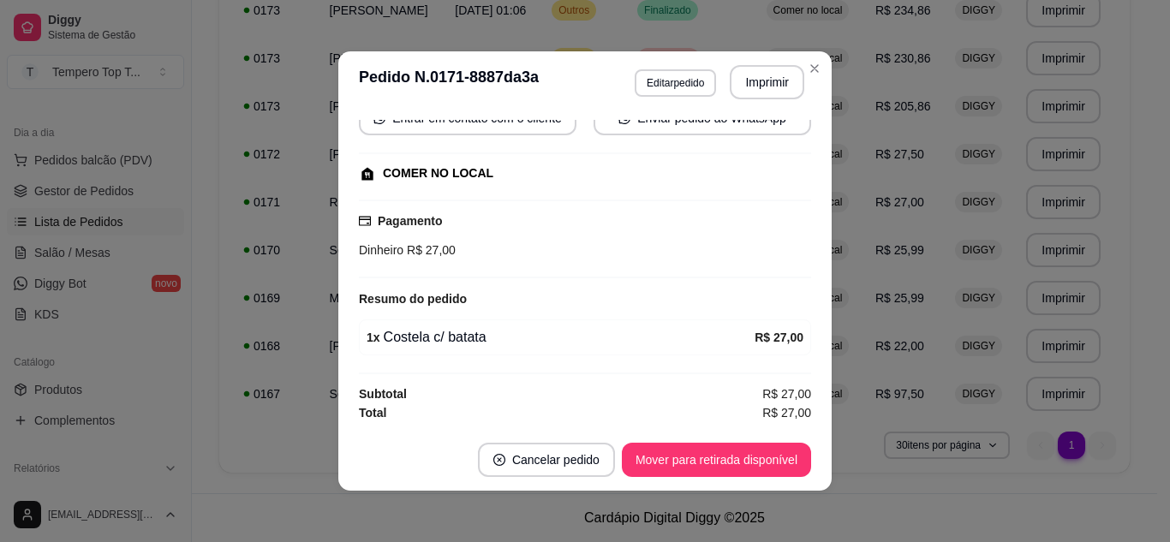
click at [736, 428] on div "feito há 84 minutos Horário do pedido [DATE] 01:00 Status do pedido PREPARANDO …" at bounding box center [584, 271] width 493 height 316
click at [743, 444] on button "Mover para retirada disponível" at bounding box center [716, 460] width 189 height 34
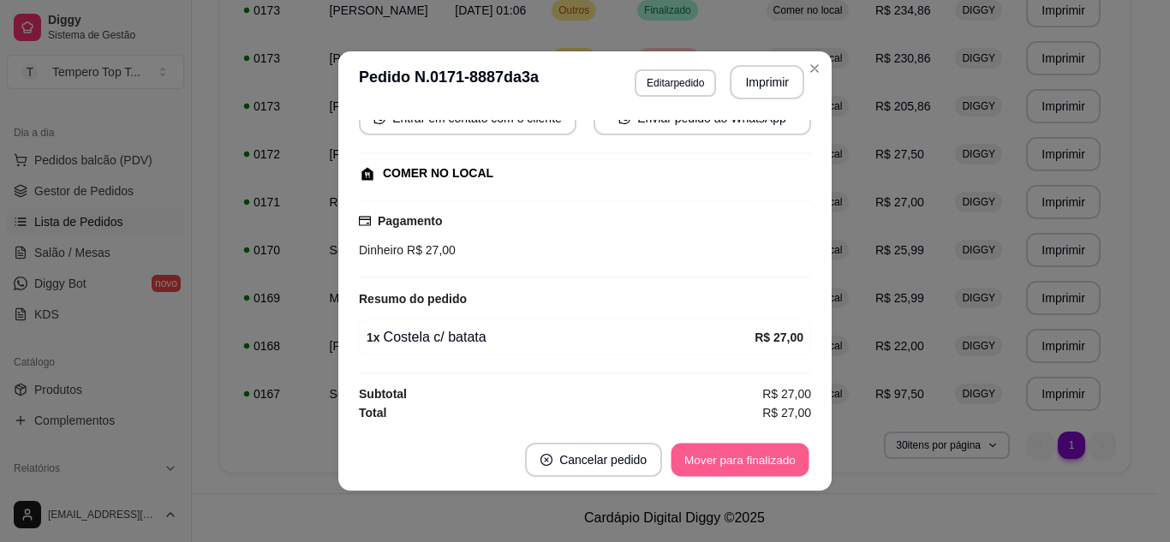
click at [743, 444] on button "Mover para finalizado" at bounding box center [741, 460] width 138 height 33
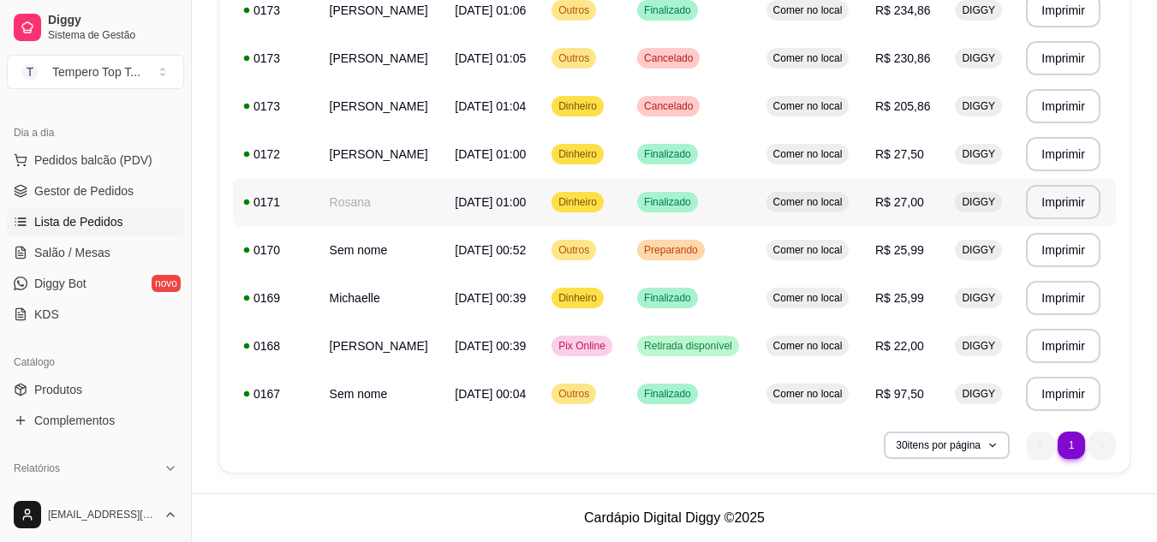
click at [698, 212] on td "Finalizado" at bounding box center [691, 202] width 129 height 48
click at [920, 274] on td "R$ 25,99" at bounding box center [905, 298] width 80 height 48
click at [882, 236] on td "R$ 25,99" at bounding box center [905, 250] width 80 height 48
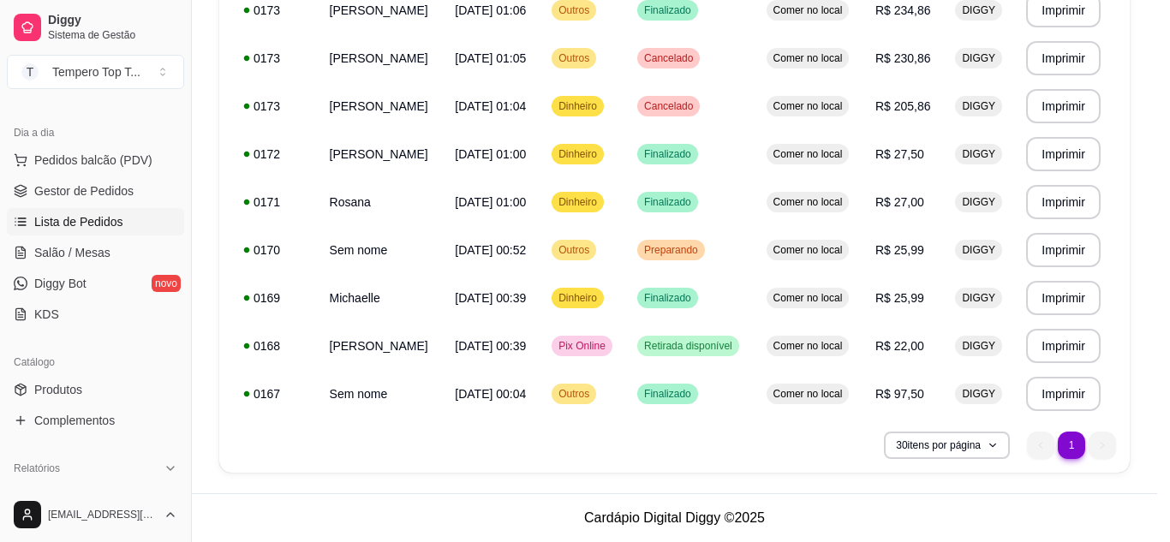
scroll to position [185, 0]
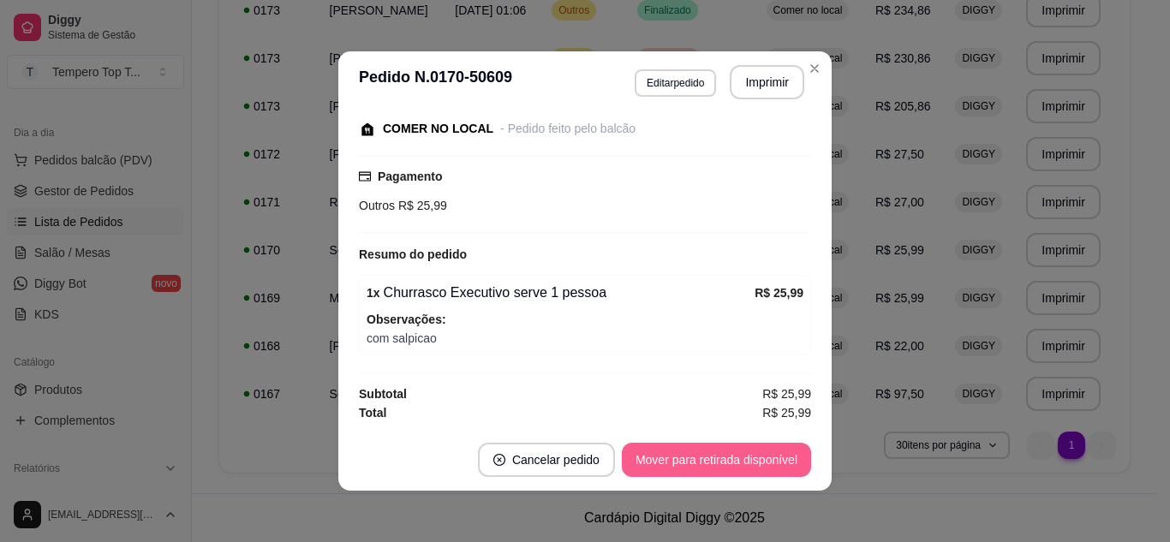
click at [766, 451] on button "Mover para retirada disponível" at bounding box center [716, 460] width 189 height 34
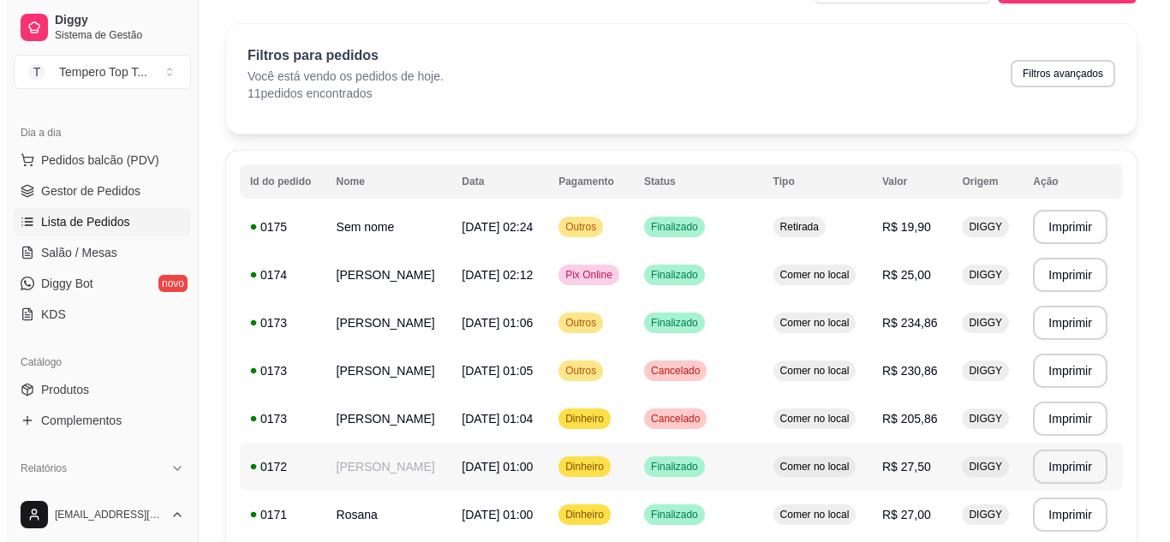
scroll to position [15, 0]
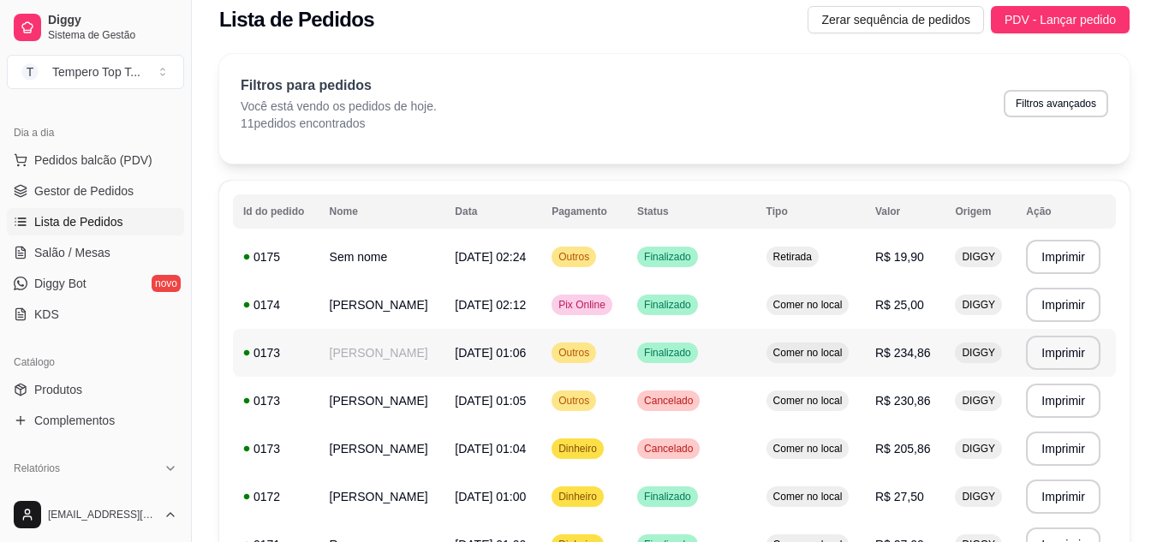
click at [445, 344] on td "[DATE] 01:06" at bounding box center [493, 353] width 97 height 48
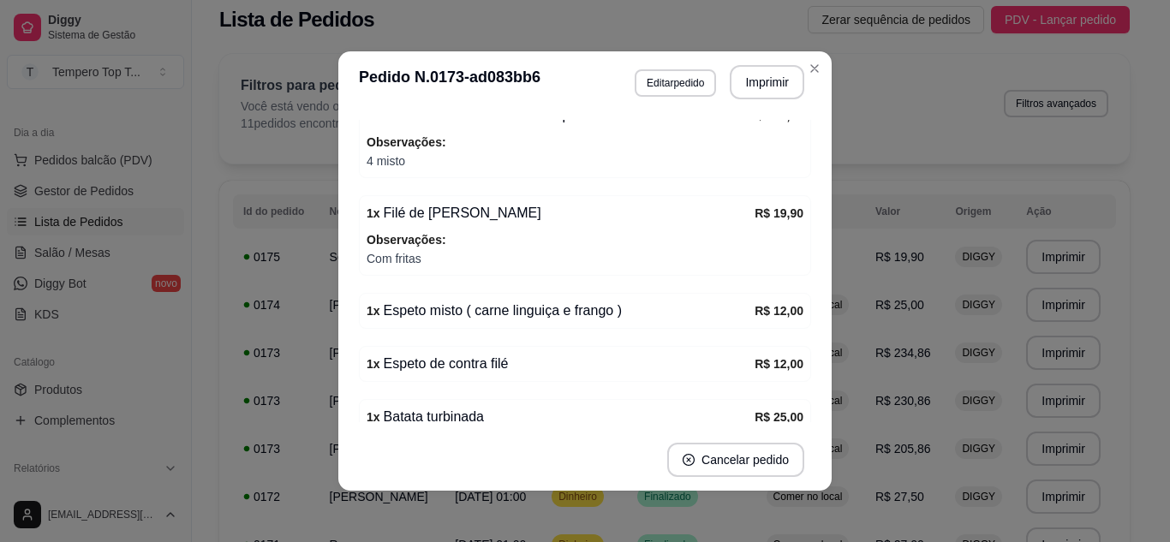
scroll to position [428, 0]
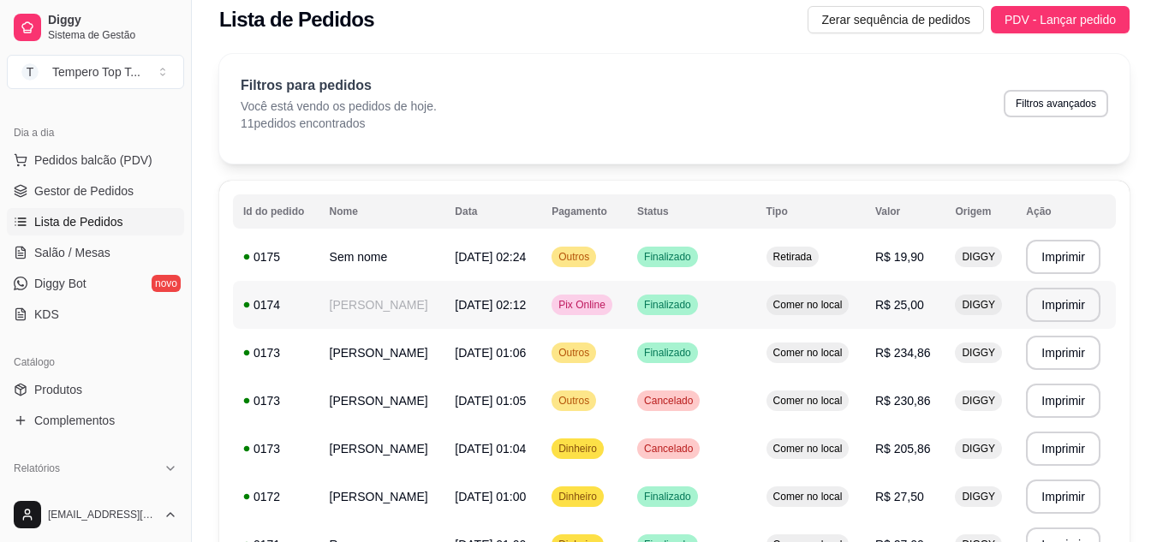
click at [919, 297] on td "R$ 25,00" at bounding box center [905, 305] width 80 height 48
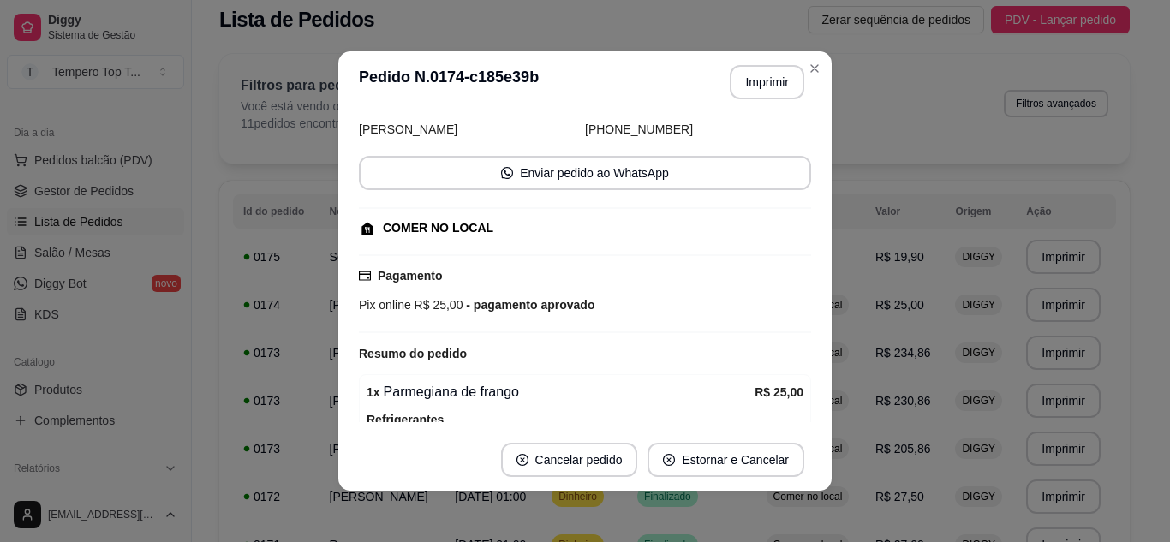
scroll to position [188, 0]
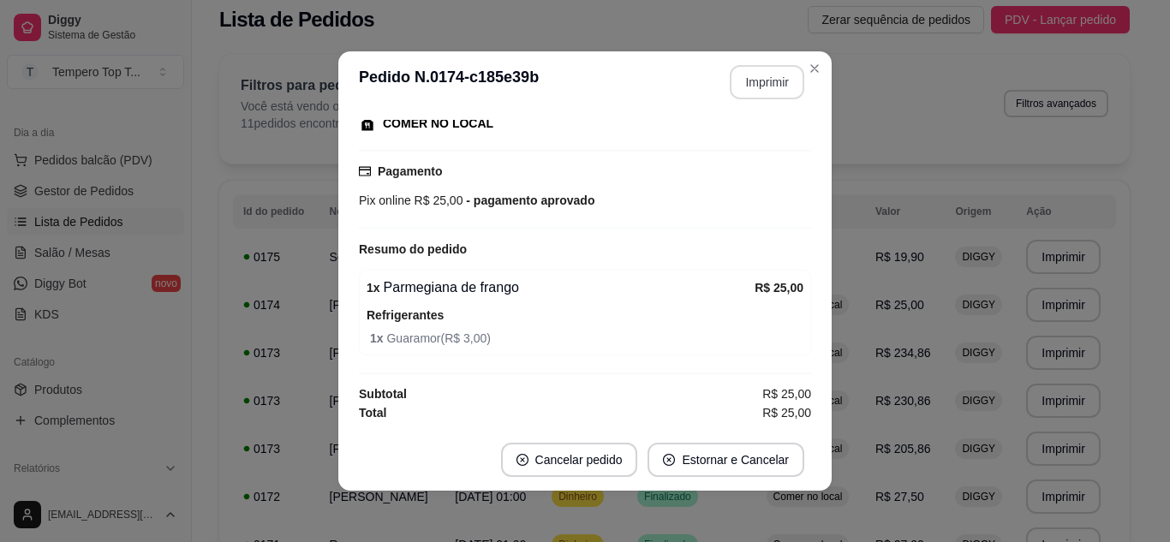
click at [769, 86] on button "Imprimir" at bounding box center [767, 82] width 75 height 34
click at [764, 84] on button "Imprimir" at bounding box center [767, 82] width 75 height 34
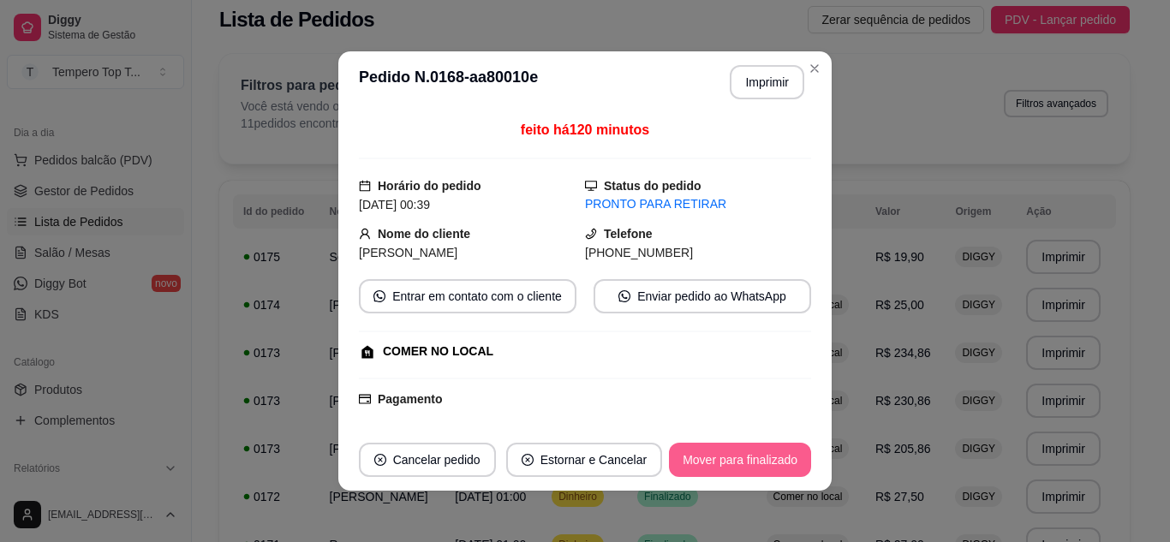
click at [746, 462] on button "Mover para finalizado" at bounding box center [740, 460] width 142 height 34
